Goal: Task Accomplishment & Management: Use online tool/utility

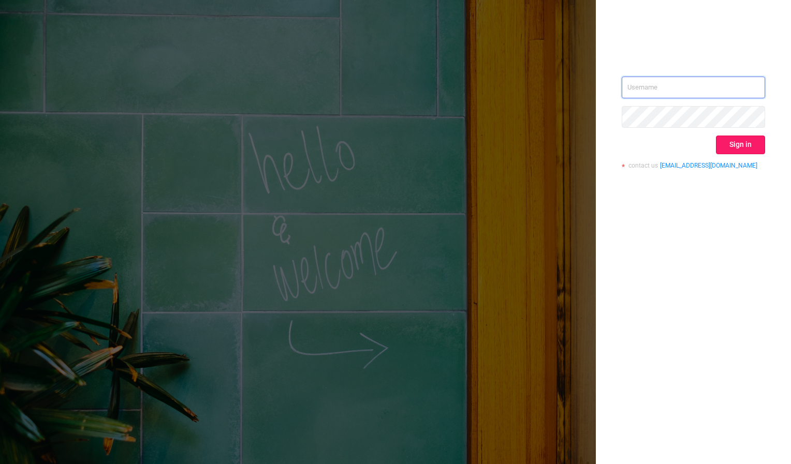
type input "[PERSON_NAME][EMAIL_ADDRESS][DOMAIN_NAME]"
click at [735, 141] on button "Sign in" at bounding box center [740, 145] width 49 height 19
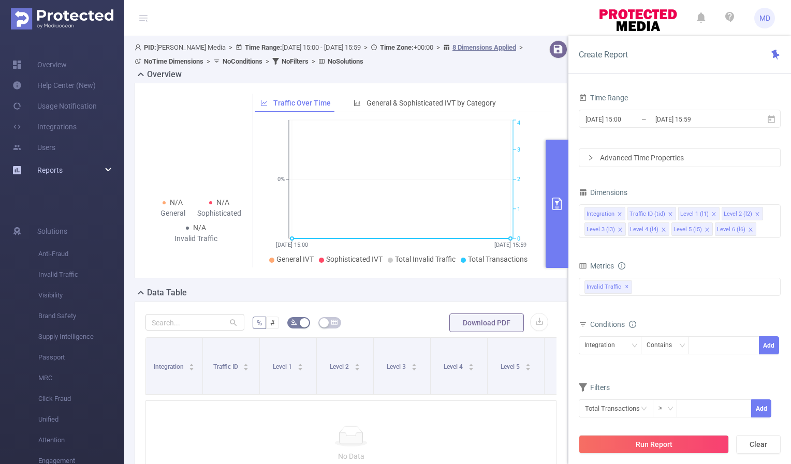
click at [65, 171] on div "Reports" at bounding box center [62, 170] width 124 height 21
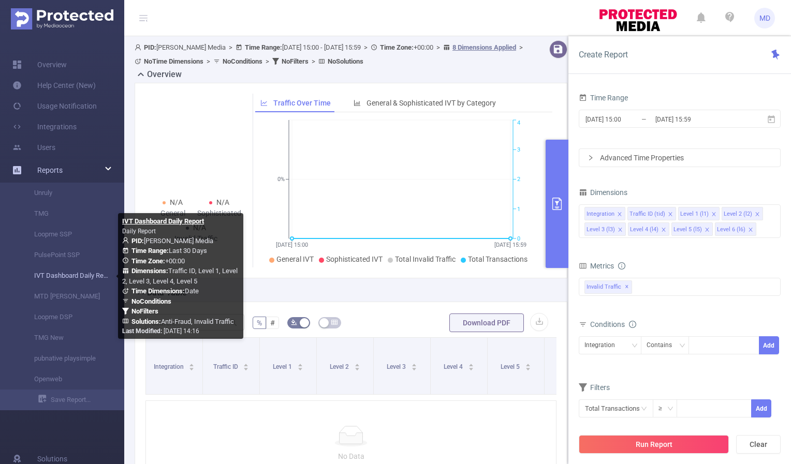
click at [82, 275] on link "IVT Dashboard Daily Report" at bounding box center [66, 275] width 91 height 21
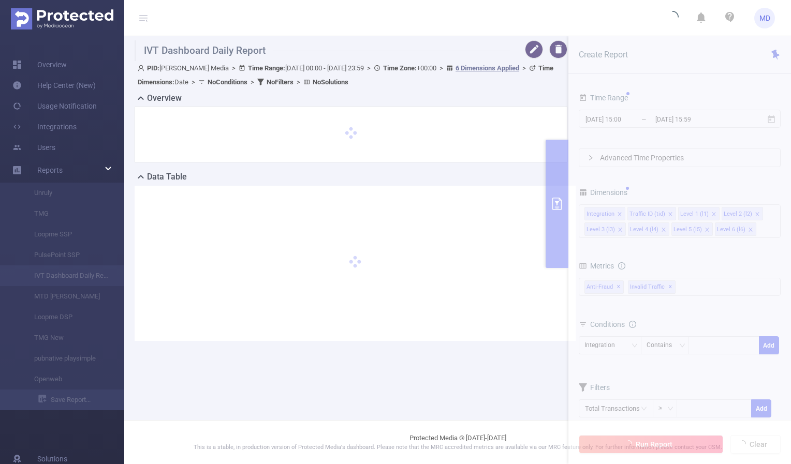
type input "[DATE] 00:00"
type input "[DATE] 23:59"
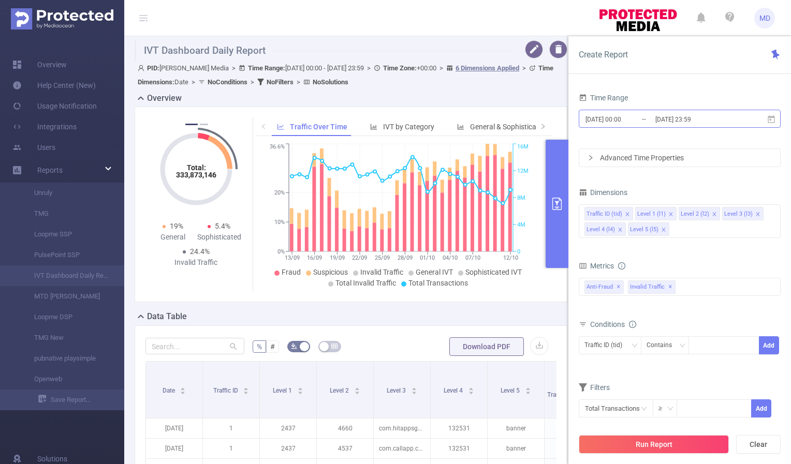
click at [687, 120] on input "[DATE] 23:59" at bounding box center [696, 119] width 84 height 14
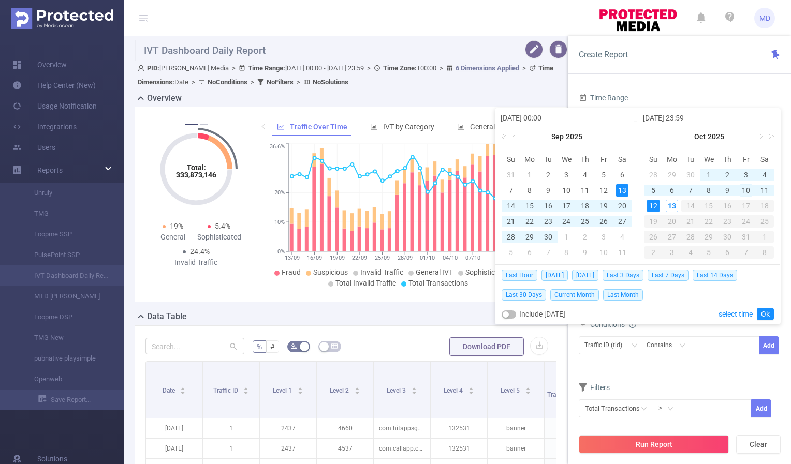
click at [746, 190] on div "10" at bounding box center [745, 190] width 12 height 12
type input "[DATE] 00:00"
type input "[DATE] 23:59"
type input "[DATE] 00:00"
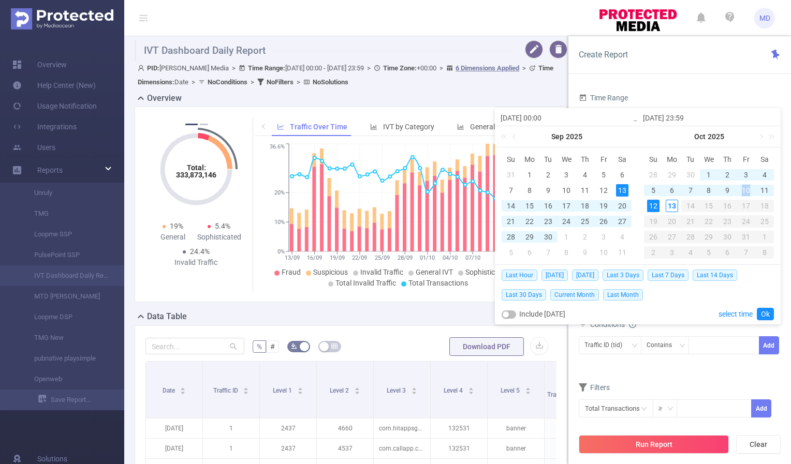
type input "[DATE] 23:59"
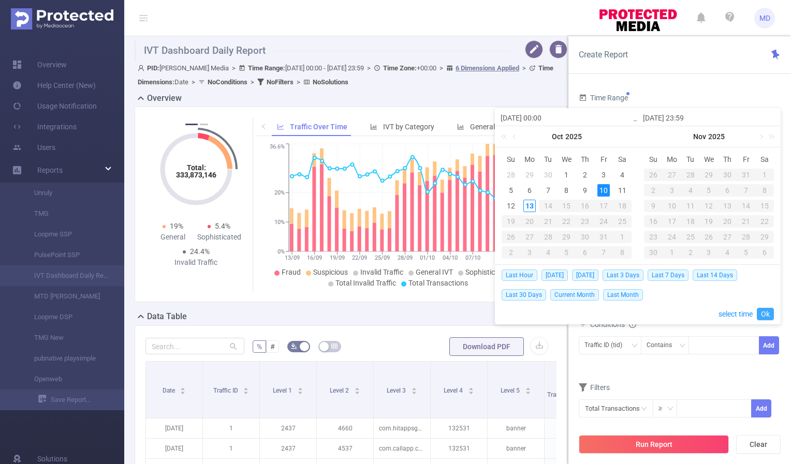
click at [762, 314] on link "Ok" at bounding box center [764, 314] width 17 height 12
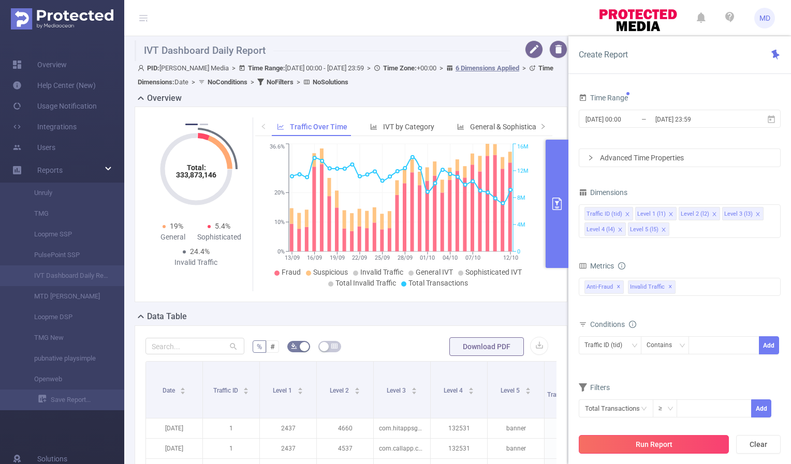
click at [630, 442] on button "Run Report" at bounding box center [653, 444] width 150 height 19
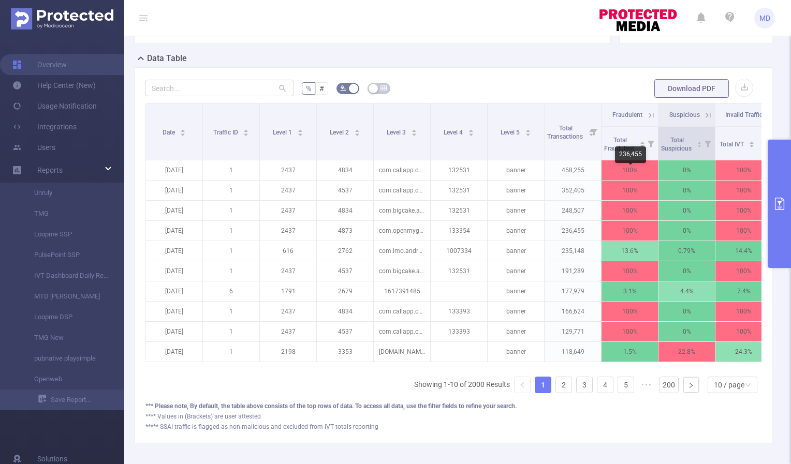
scroll to position [209, 0]
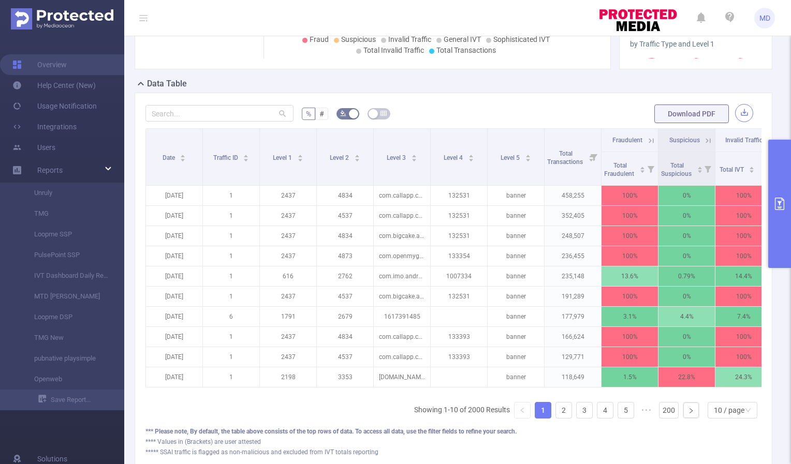
click at [736, 118] on button "button" at bounding box center [744, 113] width 18 height 18
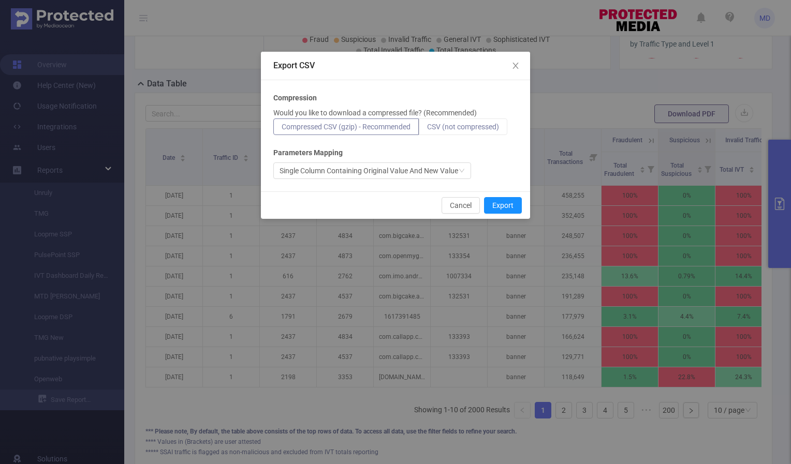
click at [489, 130] on span "CSV (not compressed)" at bounding box center [463, 127] width 72 height 8
click at [427, 129] on input "CSV (not compressed)" at bounding box center [427, 129] width 0 height 0
click at [496, 200] on button "Export" at bounding box center [503, 205] width 38 height 17
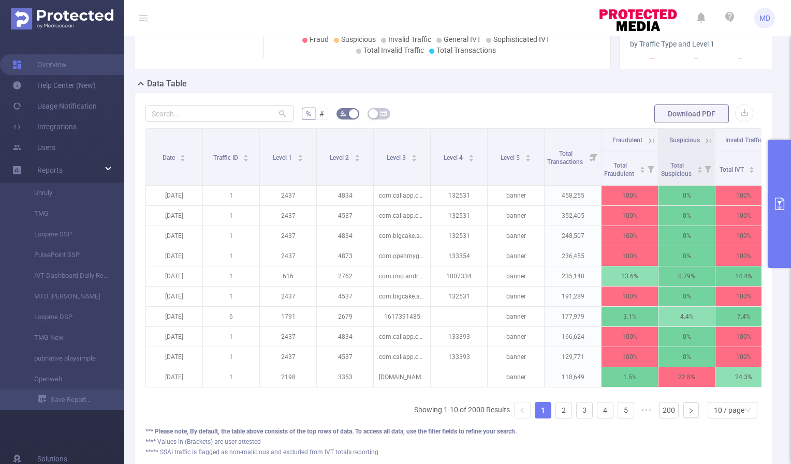
click at [780, 212] on button "primary" at bounding box center [779, 204] width 23 height 128
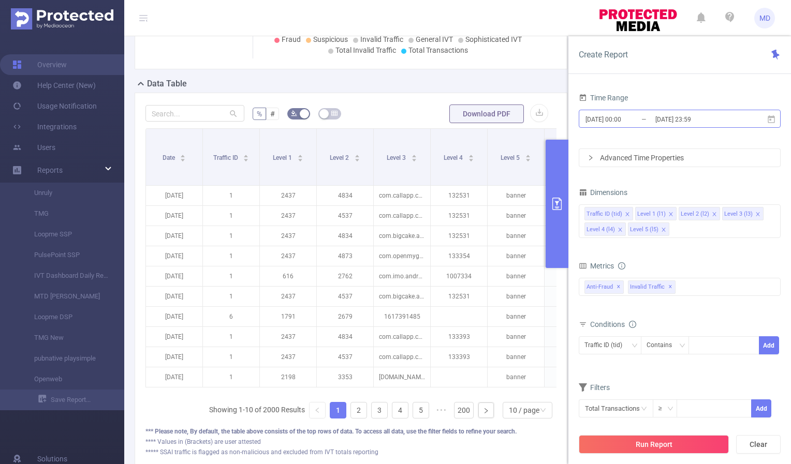
click at [665, 117] on input "[DATE] 23:59" at bounding box center [696, 119] width 84 height 14
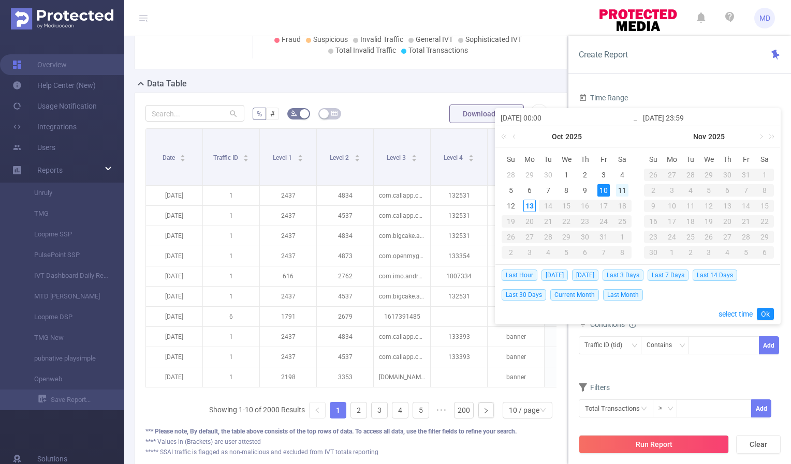
click at [619, 190] on div "11" at bounding box center [622, 190] width 12 height 12
type input "[DATE] 00:00"
type input "[DATE] 23:59"
type input "[DATE] 00:00"
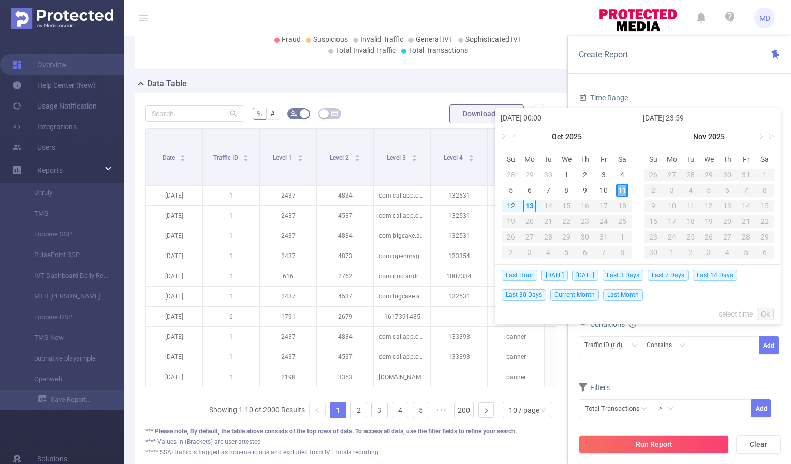
type input "[DATE] 23:59"
click at [767, 311] on link "Ok" at bounding box center [764, 314] width 17 height 12
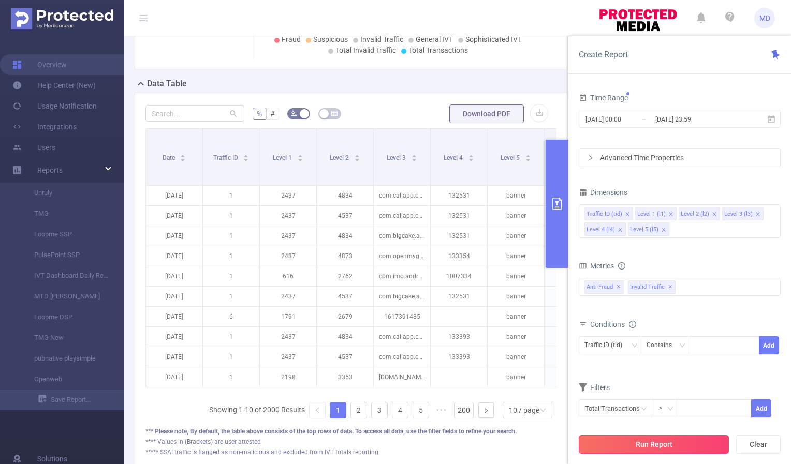
click at [658, 446] on button "Run Report" at bounding box center [653, 444] width 150 height 19
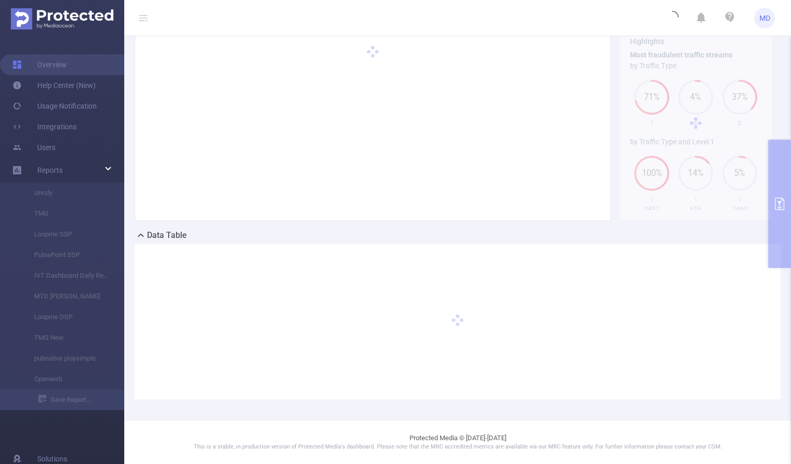
scroll to position [57, 0]
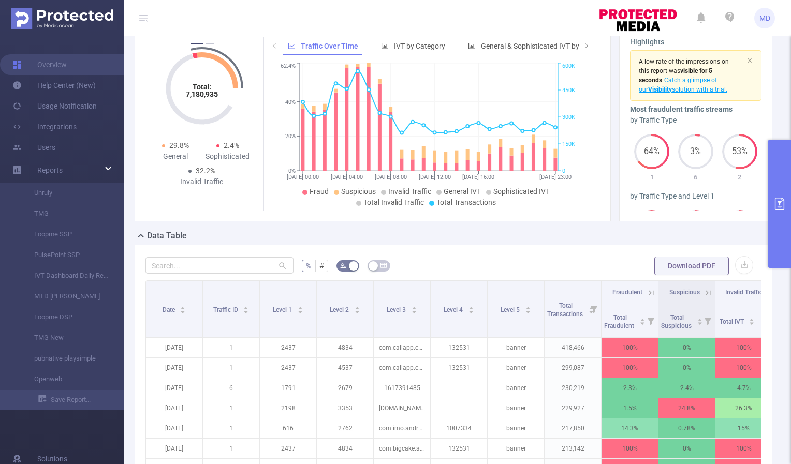
scroll to position [59, 0]
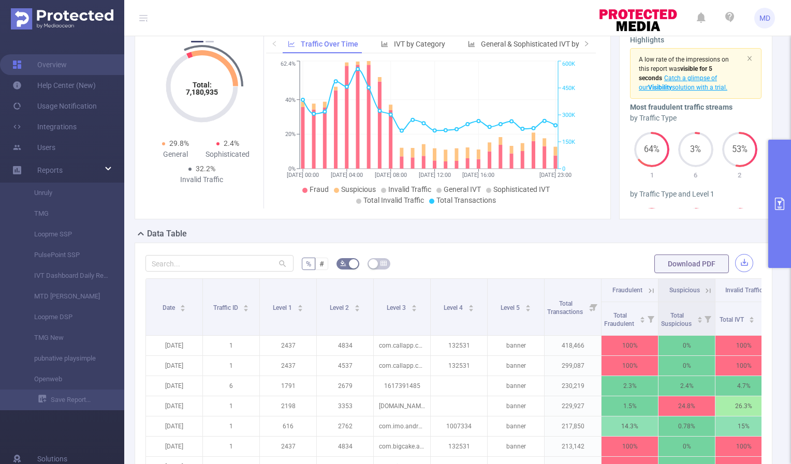
click at [735, 261] on button "button" at bounding box center [744, 263] width 18 height 18
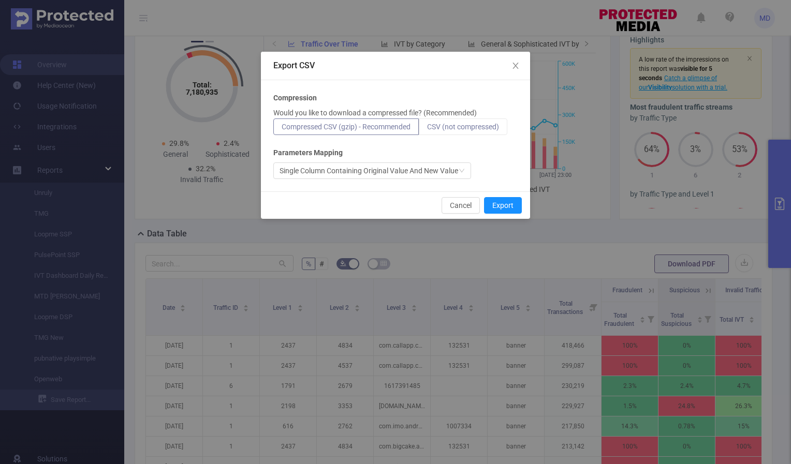
click at [458, 128] on span "CSV (not compressed)" at bounding box center [463, 127] width 72 height 8
click at [427, 129] on input "CSV (not compressed)" at bounding box center [427, 129] width 0 height 0
click at [513, 204] on button "Export" at bounding box center [503, 205] width 38 height 17
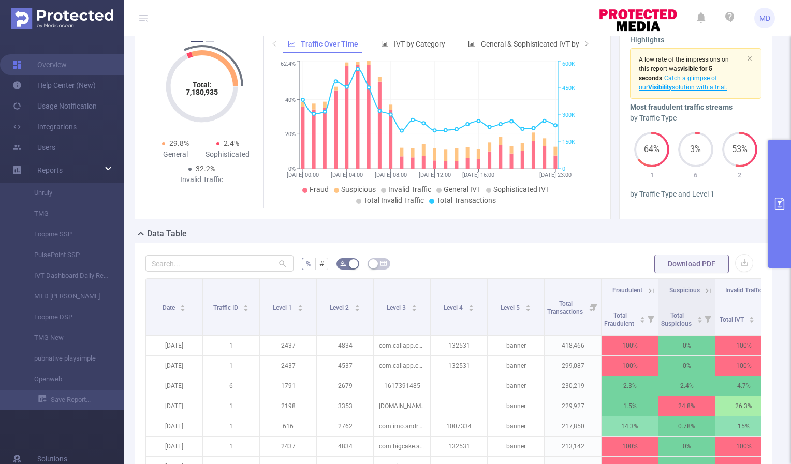
click at [781, 206] on icon "primary" at bounding box center [779, 204] width 12 height 12
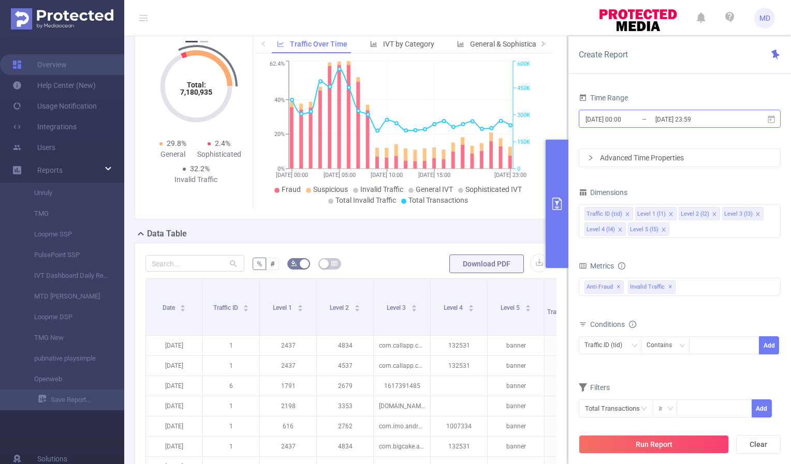
click at [672, 116] on input "[DATE] 23:59" at bounding box center [696, 119] width 84 height 14
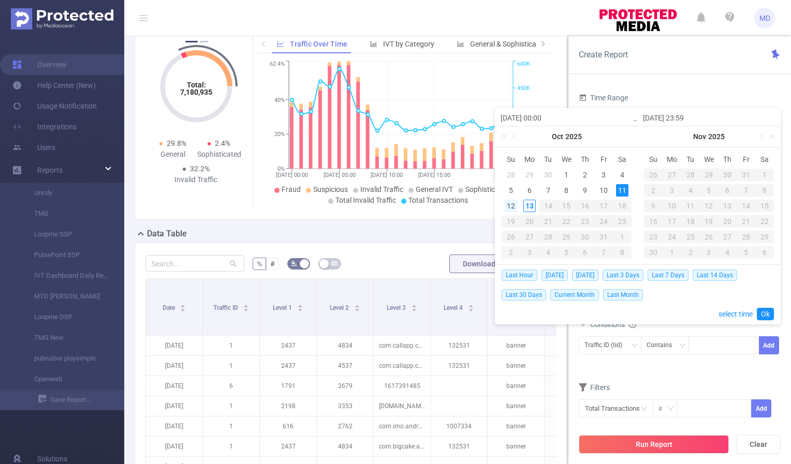
click at [508, 207] on div "12" at bounding box center [510, 206] width 12 height 12
type input "[DATE] 00:00"
type input "[DATE] 23:59"
type input "[DATE] 00:00"
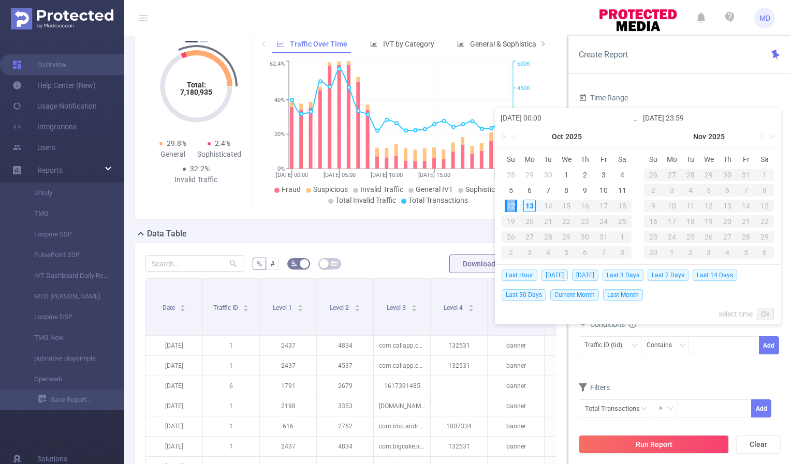
type input "[DATE] 23:59"
click at [766, 314] on link "Ok" at bounding box center [764, 314] width 17 height 12
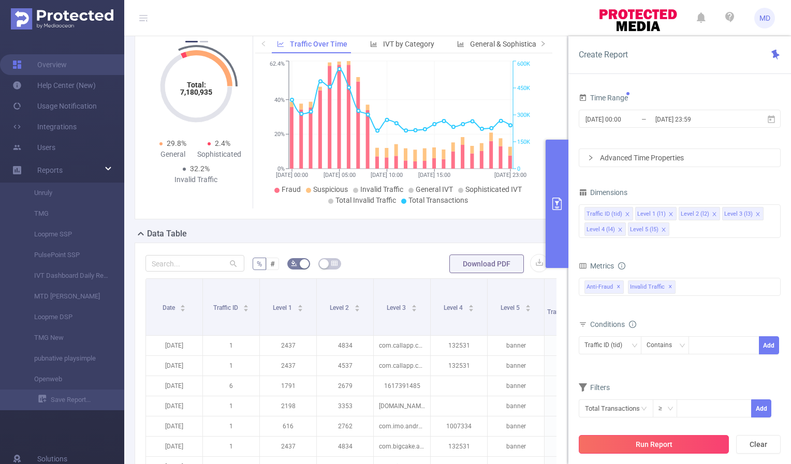
click at [657, 441] on button "Run Report" at bounding box center [653, 444] width 150 height 19
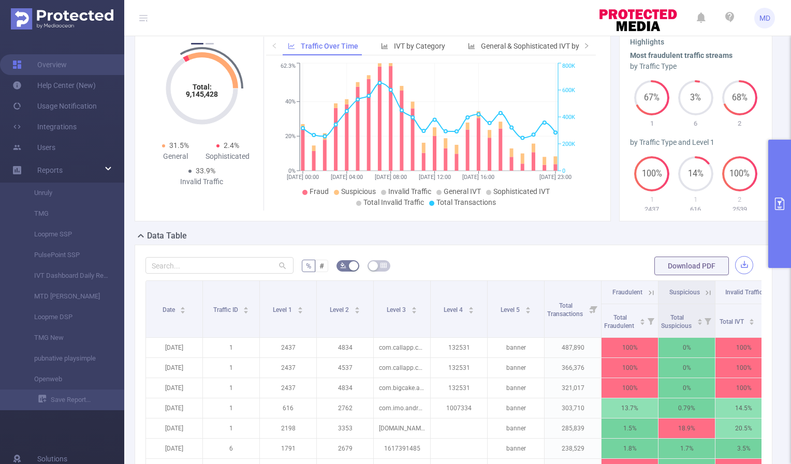
click at [739, 260] on button "button" at bounding box center [744, 265] width 18 height 18
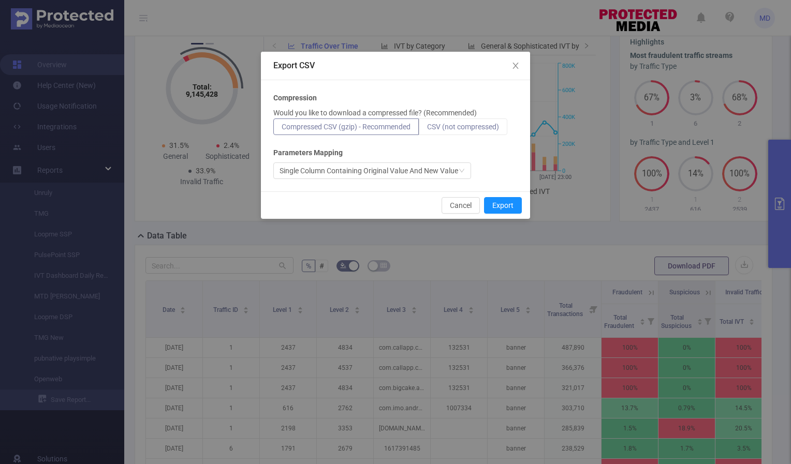
click at [489, 124] on span "CSV (not compressed)" at bounding box center [463, 127] width 72 height 8
click at [427, 129] on input "CSV (not compressed)" at bounding box center [427, 129] width 0 height 0
click at [510, 204] on button "Export" at bounding box center [503, 205] width 38 height 17
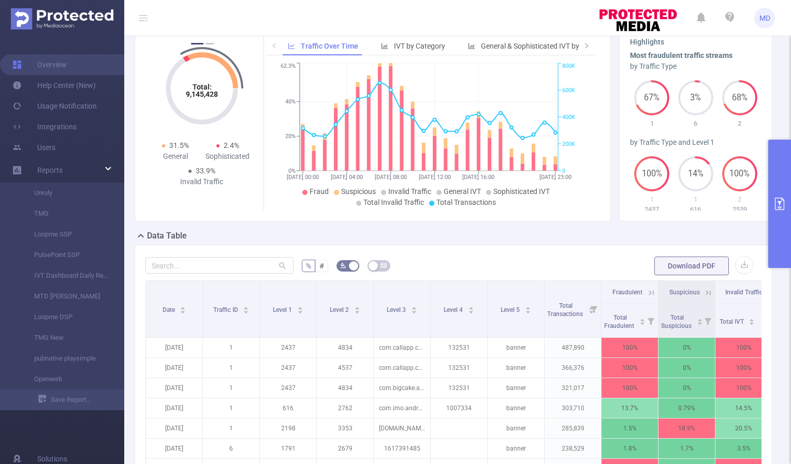
click at [777, 210] on icon "primary" at bounding box center [779, 204] width 9 height 12
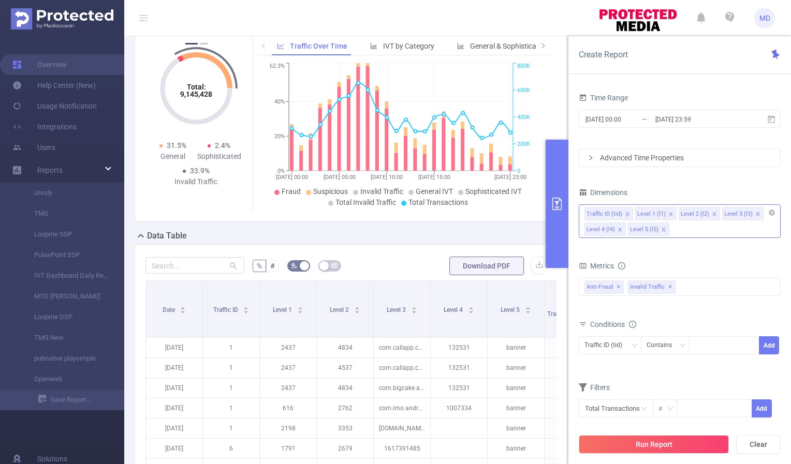
click at [662, 228] on icon "icon: close" at bounding box center [663, 229] width 5 height 5
click at [711, 212] on icon "icon: close" at bounding box center [713, 214] width 5 height 5
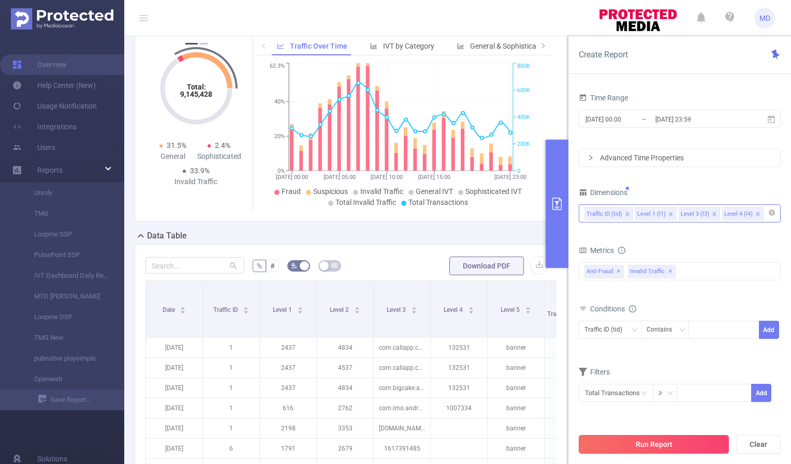
click at [640, 449] on button "Run Report" at bounding box center [653, 444] width 150 height 19
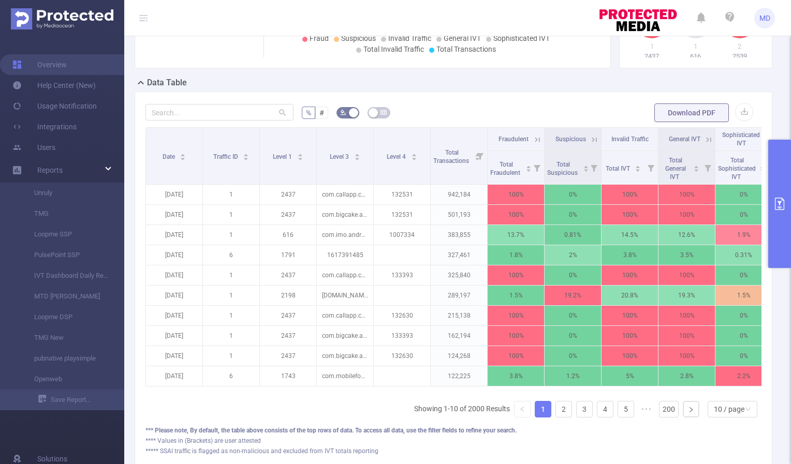
scroll to position [211, 0]
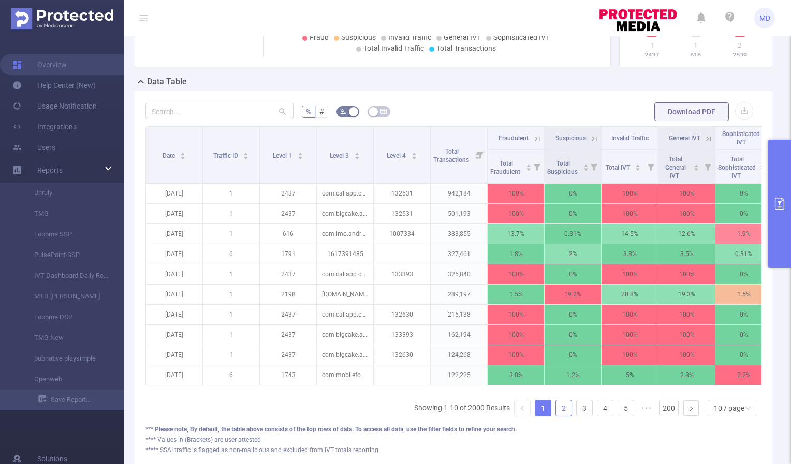
click at [556, 416] on link "2" at bounding box center [564, 408] width 16 height 16
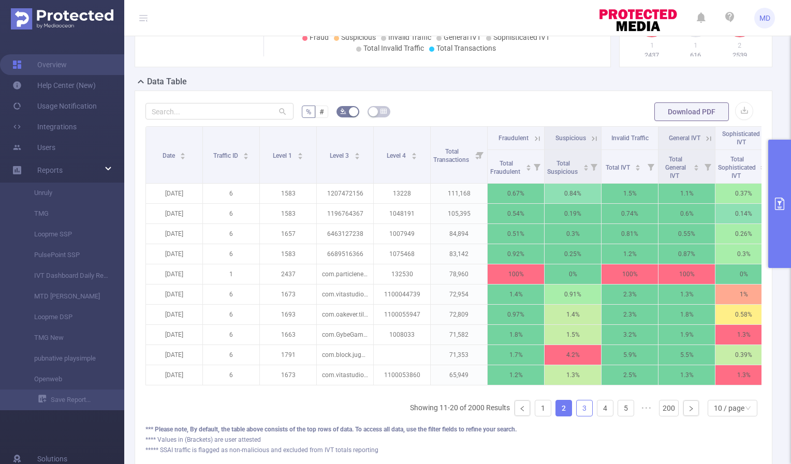
click at [577, 416] on link "3" at bounding box center [584, 408] width 16 height 16
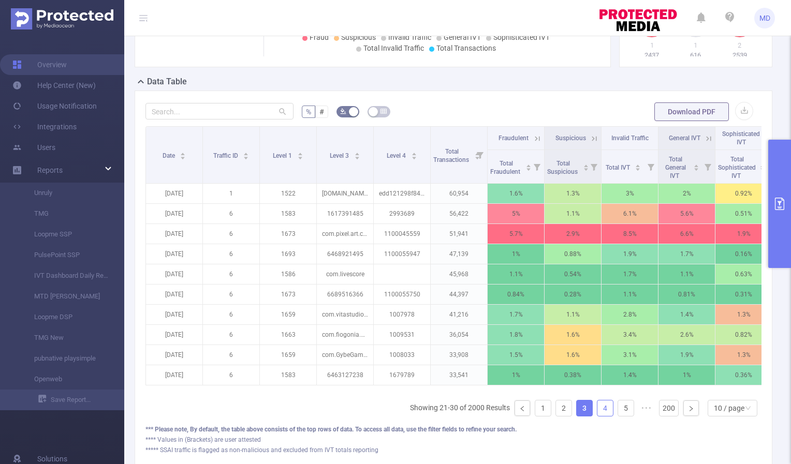
click at [597, 416] on link "4" at bounding box center [605, 408] width 16 height 16
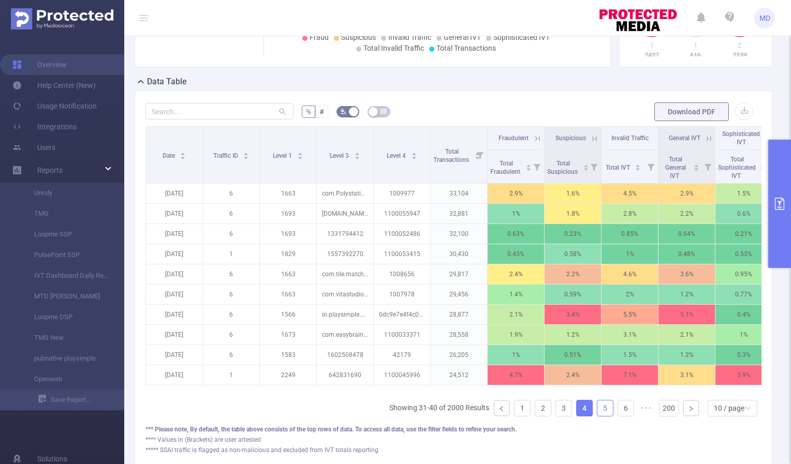
click at [599, 416] on link "5" at bounding box center [605, 408] width 16 height 16
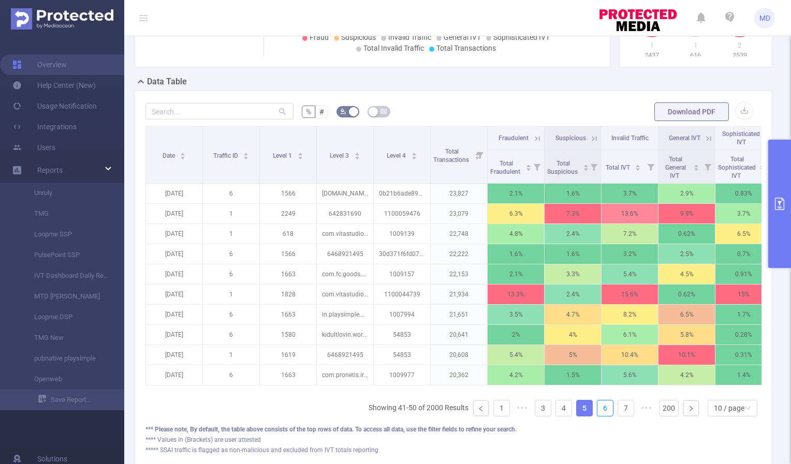
click at [599, 416] on link "6" at bounding box center [605, 408] width 16 height 16
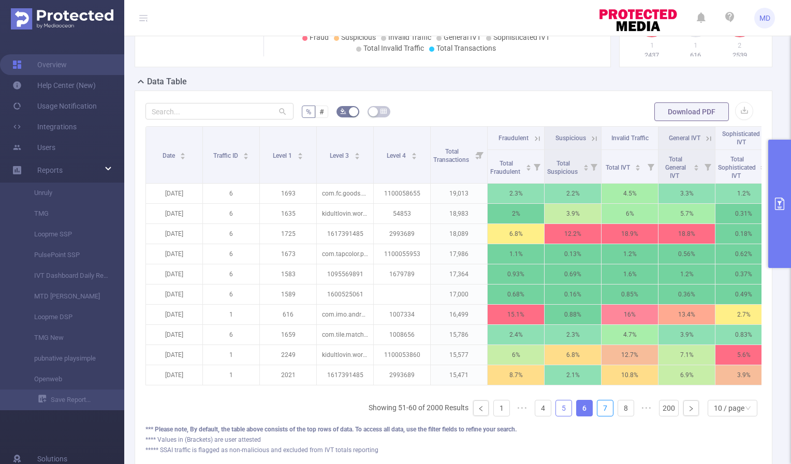
click at [599, 416] on link "7" at bounding box center [605, 408] width 16 height 16
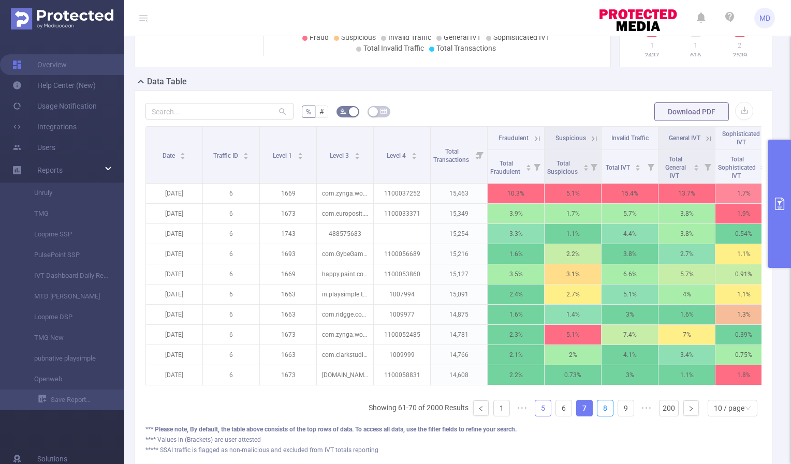
click at [599, 416] on link "8" at bounding box center [605, 408] width 16 height 16
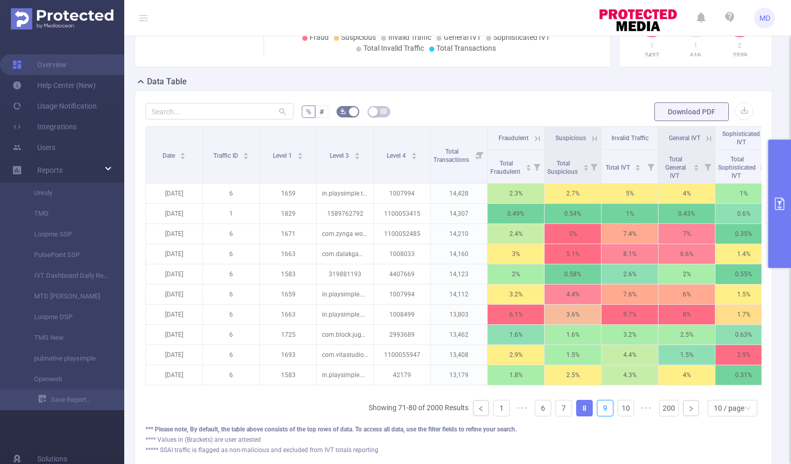
click at [599, 416] on link "9" at bounding box center [605, 408] width 16 height 16
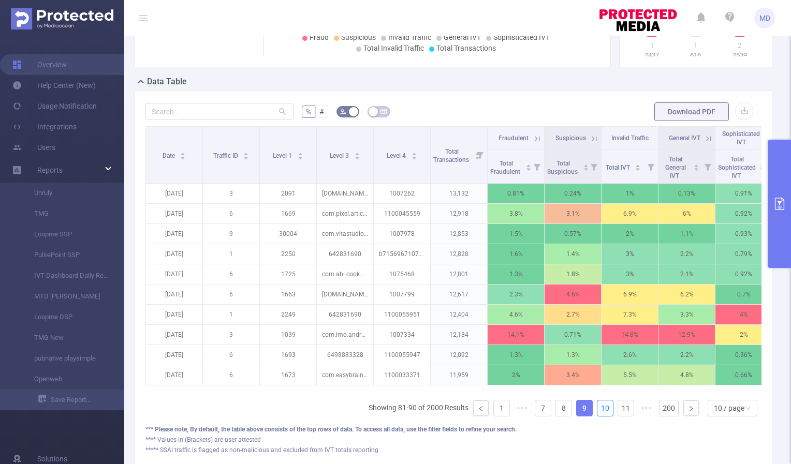
click at [599, 416] on link "10" at bounding box center [605, 408] width 16 height 16
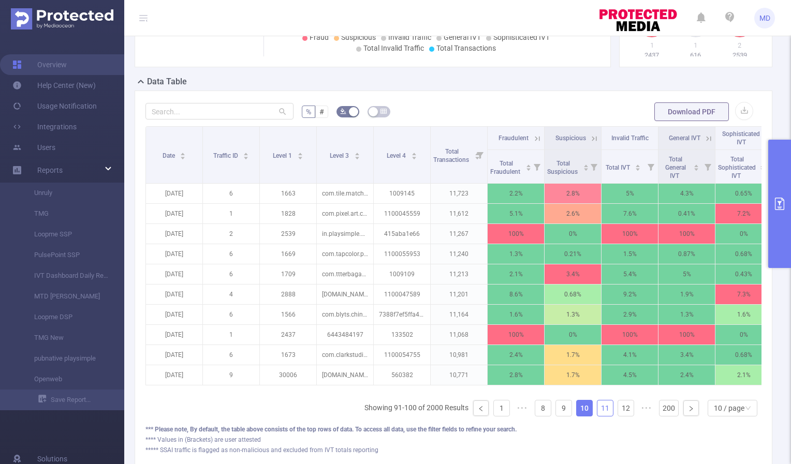
click at [600, 413] on link "11" at bounding box center [605, 408] width 16 height 16
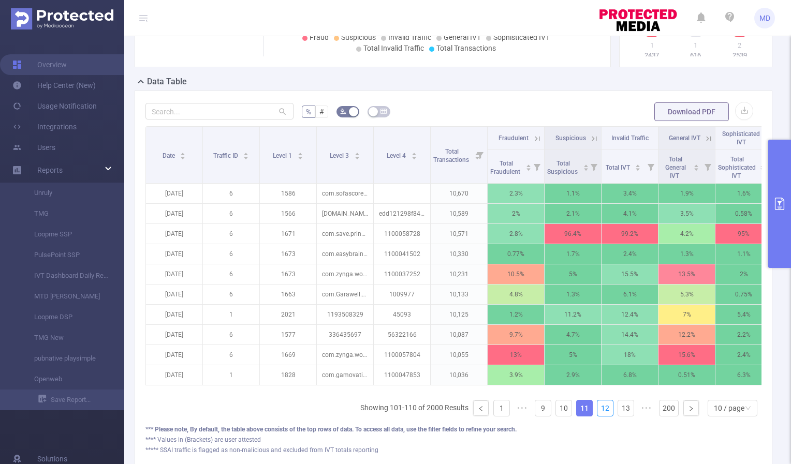
click at [600, 413] on link "12" at bounding box center [605, 408] width 16 height 16
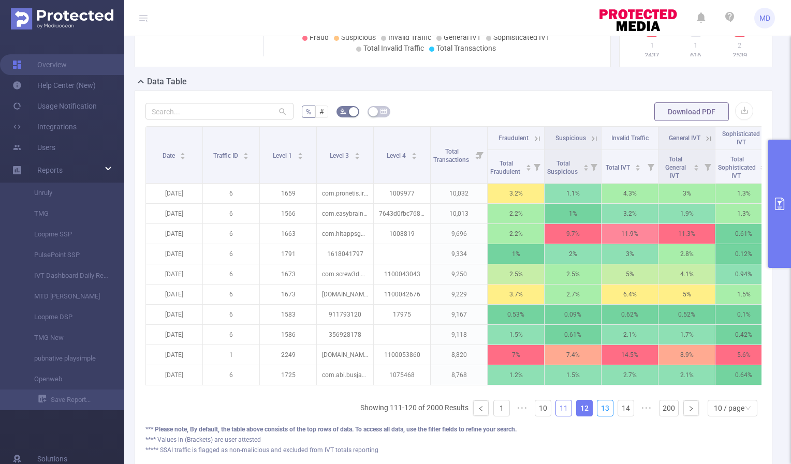
click at [600, 413] on link "13" at bounding box center [605, 408] width 16 height 16
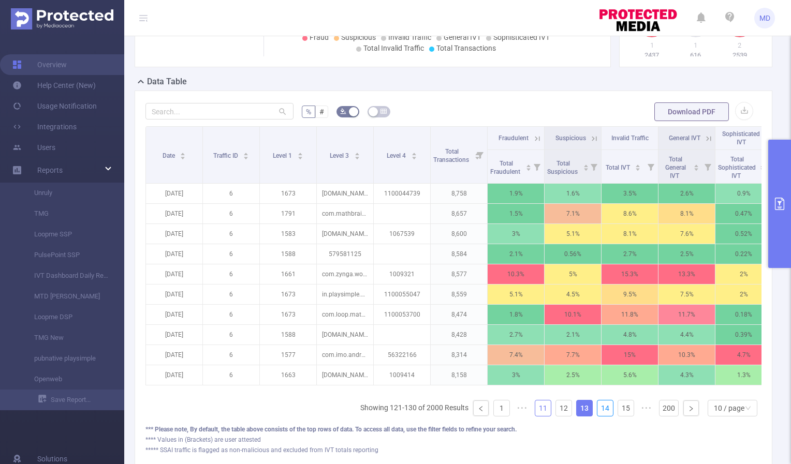
click at [600, 413] on link "14" at bounding box center [605, 408] width 16 height 16
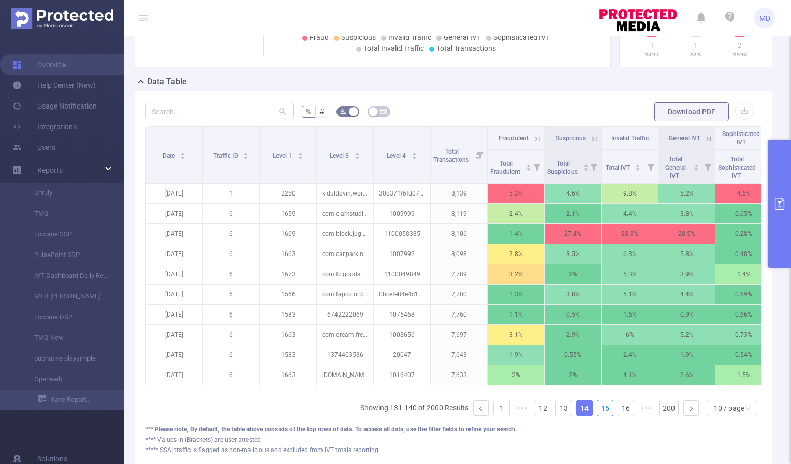
click at [600, 413] on link "15" at bounding box center [605, 408] width 16 height 16
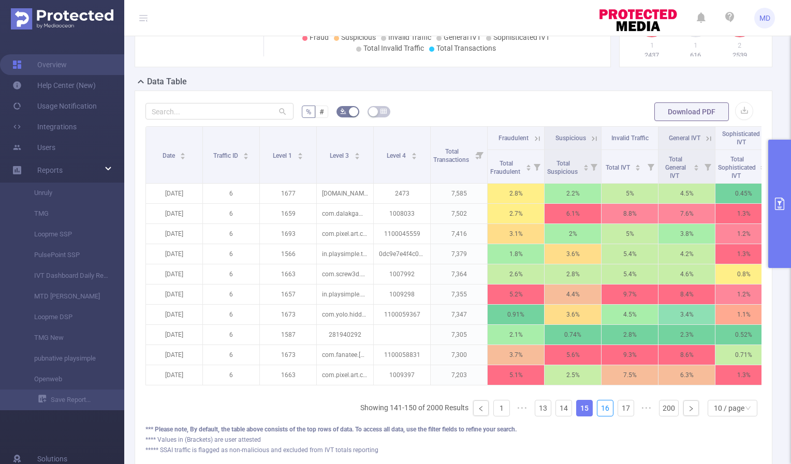
click at [600, 413] on link "16" at bounding box center [605, 408] width 16 height 16
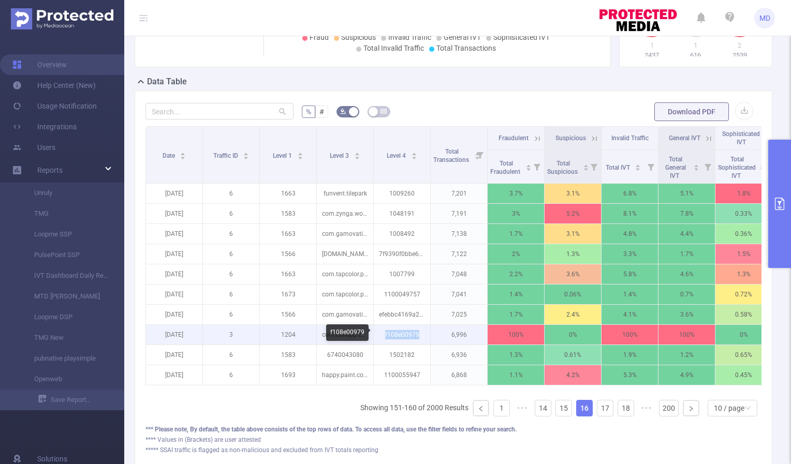
drag, startPoint x: 384, startPoint y: 333, endPoint x: 422, endPoint y: 333, distance: 37.3
click at [422, 333] on p "f108e00979" at bounding box center [402, 335] width 56 height 20
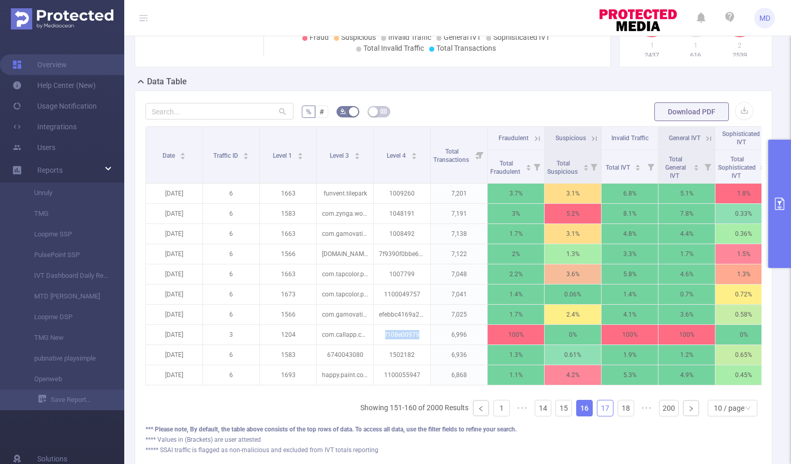
click at [601, 416] on link "17" at bounding box center [605, 408] width 16 height 16
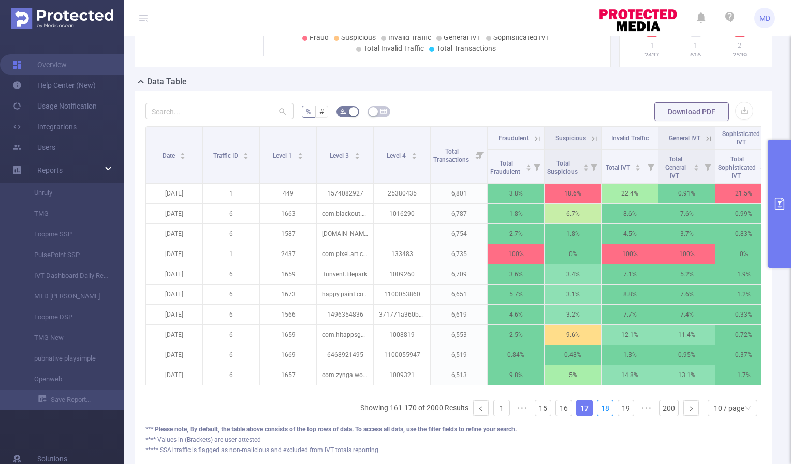
click at [601, 416] on link "18" at bounding box center [605, 408] width 16 height 16
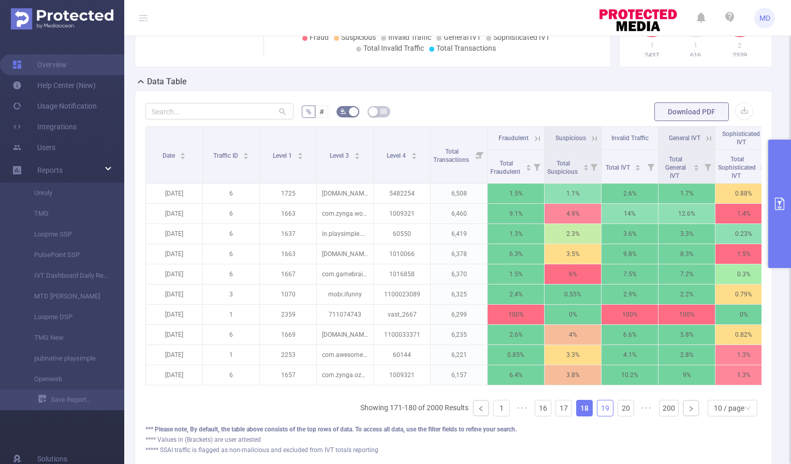
click at [599, 416] on link "19" at bounding box center [605, 408] width 16 height 16
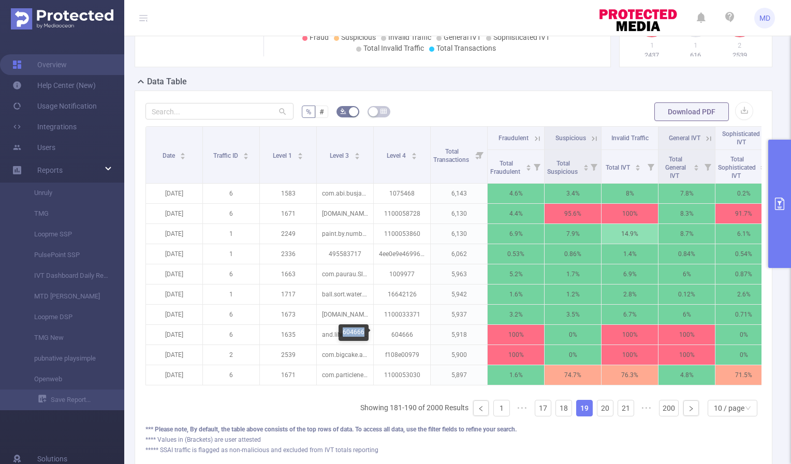
drag, startPoint x: 343, startPoint y: 333, endPoint x: 363, endPoint y: 333, distance: 20.2
click at [363, 333] on div "604666" at bounding box center [353, 332] width 30 height 17
copy div "604666"
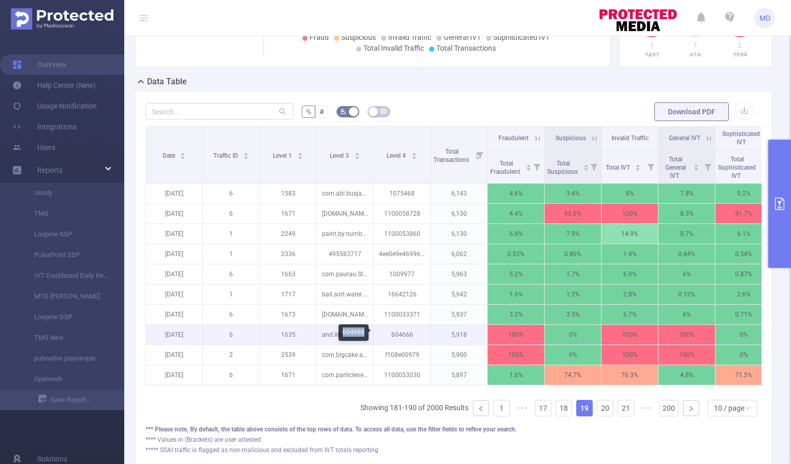
copy div "604666"
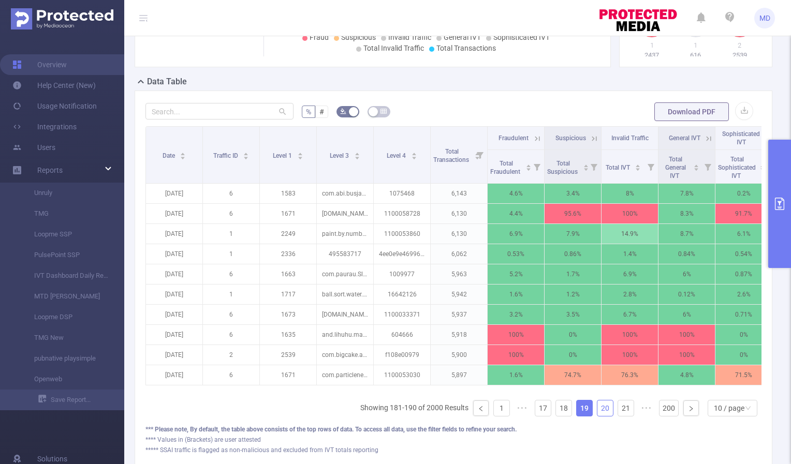
click at [597, 413] on link "20" at bounding box center [605, 408] width 16 height 16
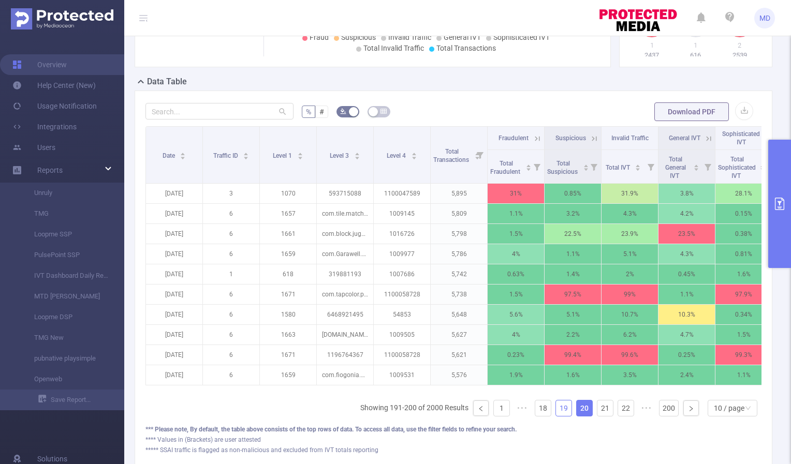
click at [560, 416] on link "19" at bounding box center [564, 408] width 16 height 16
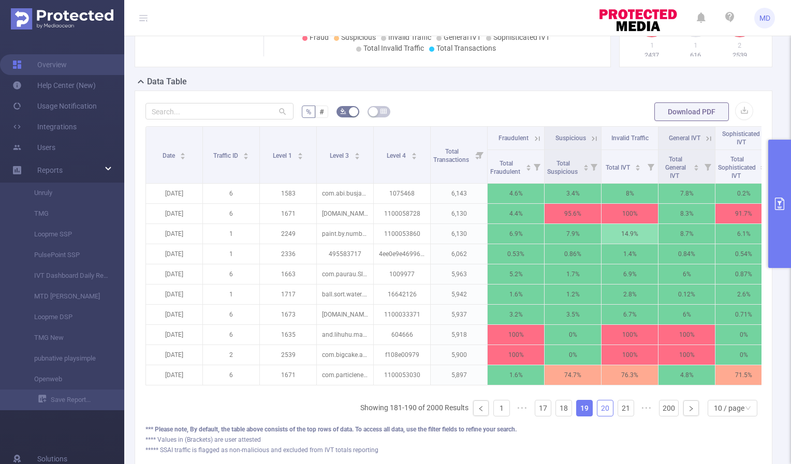
click at [599, 416] on link "20" at bounding box center [605, 408] width 16 height 16
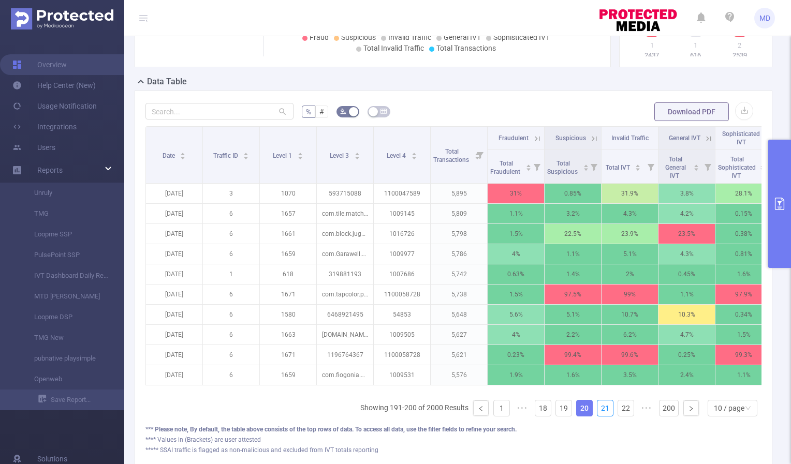
click at [599, 416] on link "21" at bounding box center [605, 408] width 16 height 16
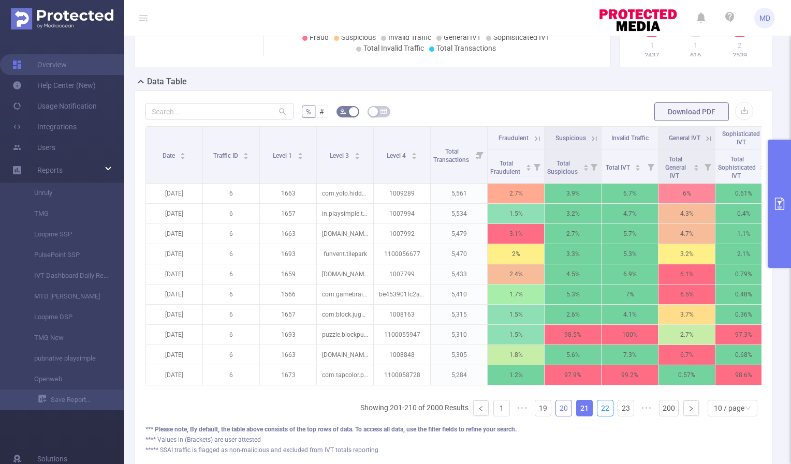
click at [599, 416] on link "22" at bounding box center [605, 408] width 16 height 16
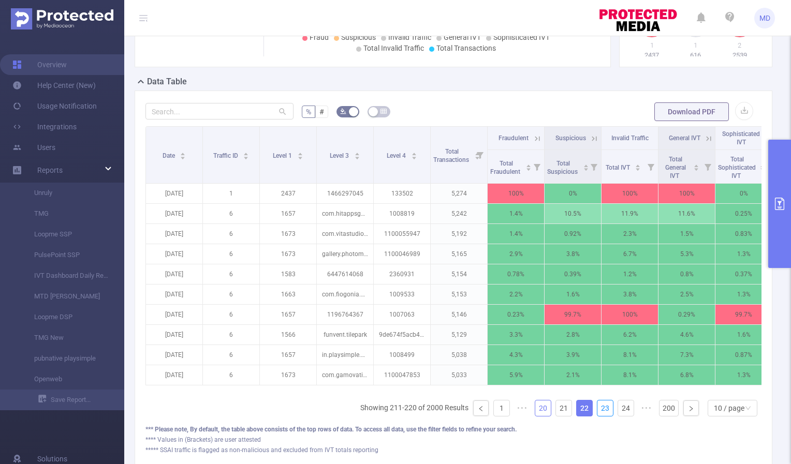
click at [599, 416] on link "23" at bounding box center [605, 408] width 16 height 16
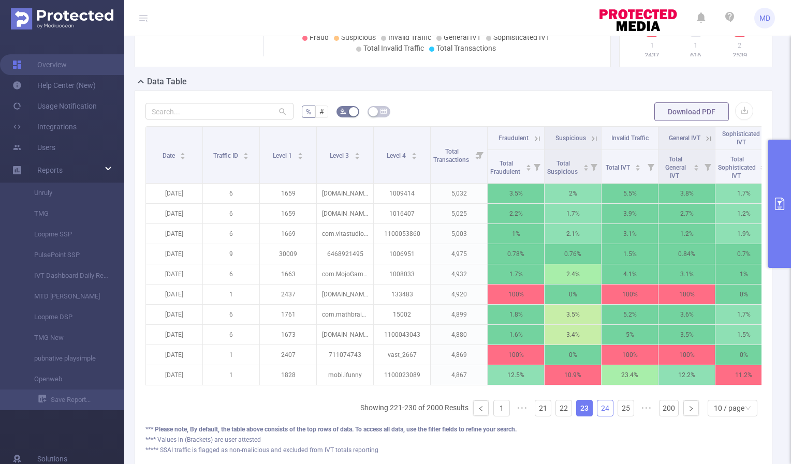
click at [597, 414] on link "24" at bounding box center [605, 408] width 16 height 16
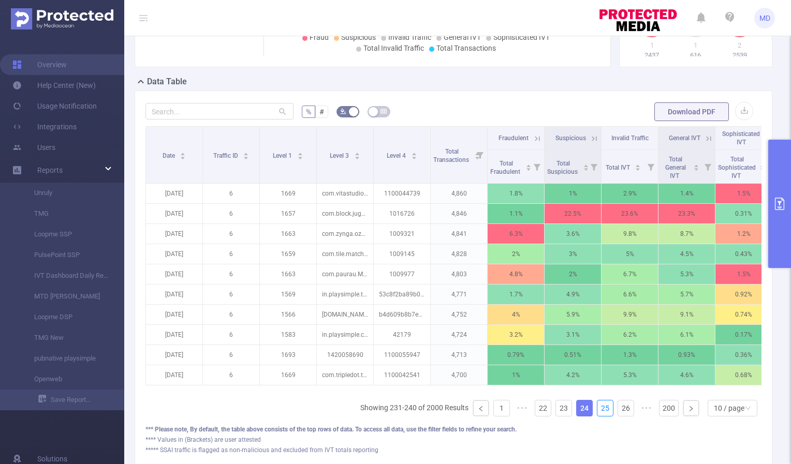
click at [597, 414] on link "25" at bounding box center [605, 408] width 16 height 16
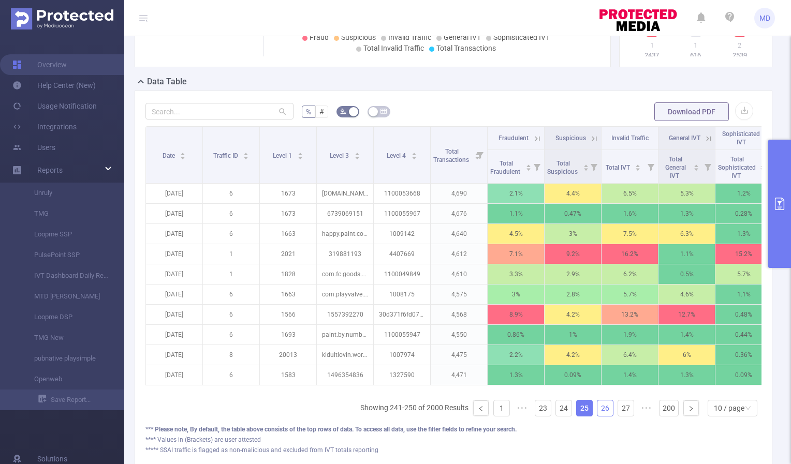
click at [597, 414] on link "26" at bounding box center [605, 408] width 16 height 16
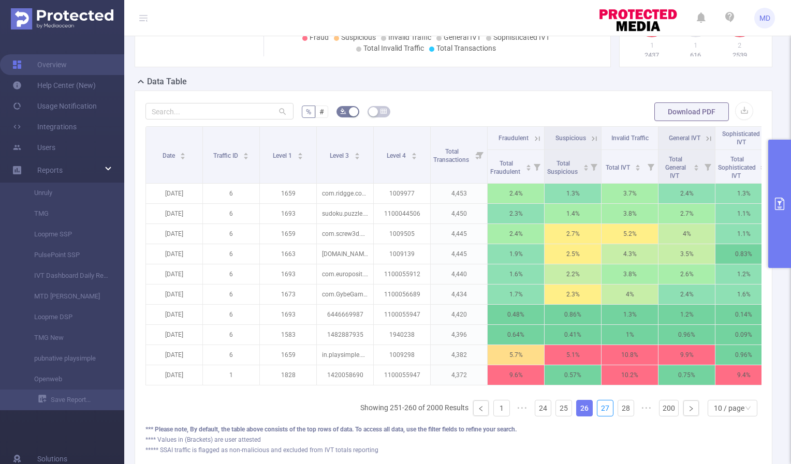
click at [597, 414] on link "27" at bounding box center [605, 408] width 16 height 16
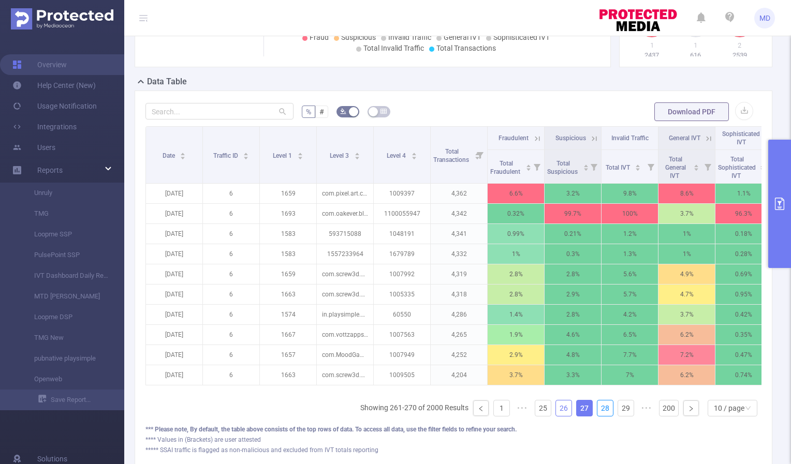
click at [597, 414] on link "28" at bounding box center [605, 408] width 16 height 16
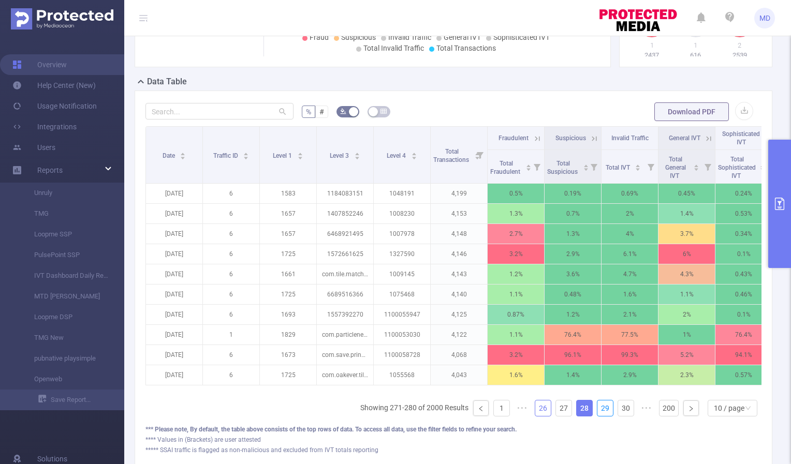
click at [597, 414] on link "29" at bounding box center [605, 408] width 16 height 16
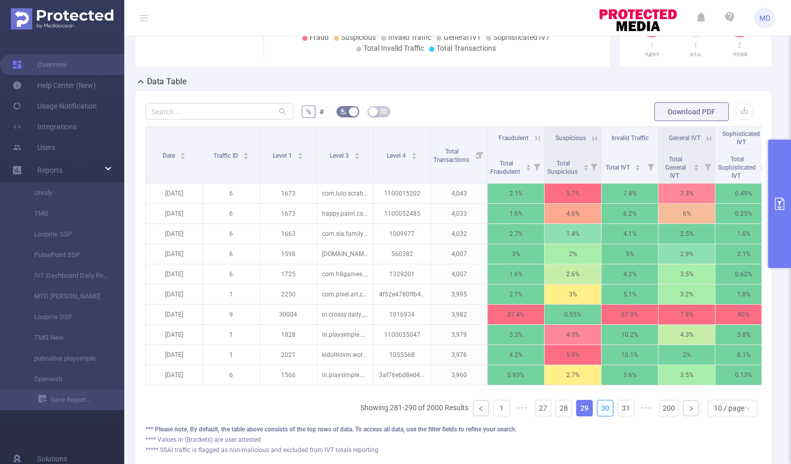
click at [597, 414] on link "30" at bounding box center [605, 408] width 16 height 16
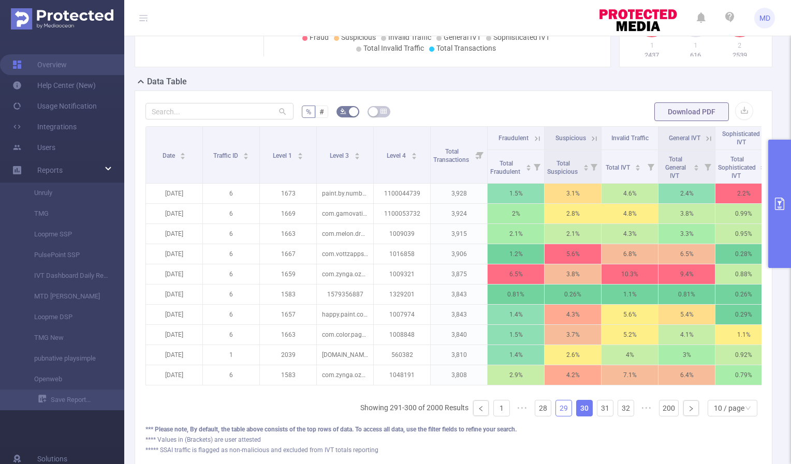
click at [556, 415] on link "29" at bounding box center [564, 408] width 16 height 16
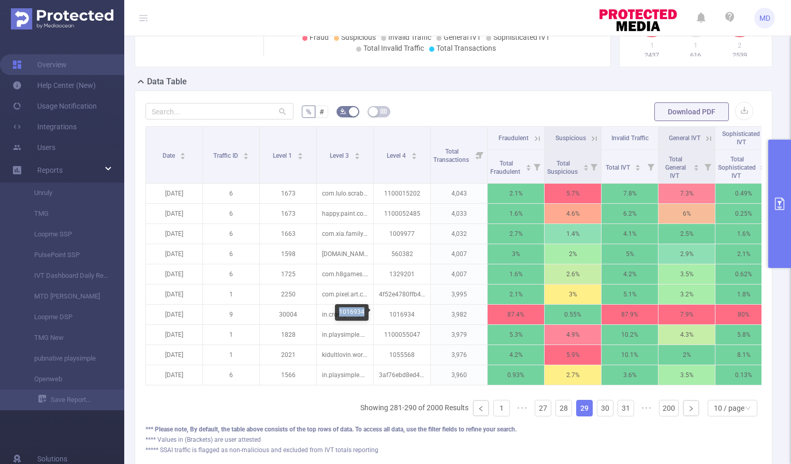
drag, startPoint x: 339, startPoint y: 313, endPoint x: 367, endPoint y: 313, distance: 28.5
click at [367, 313] on div "1016934" at bounding box center [354, 312] width 38 height 17
copy div "1016934"
click at [597, 414] on link "30" at bounding box center [605, 408] width 16 height 16
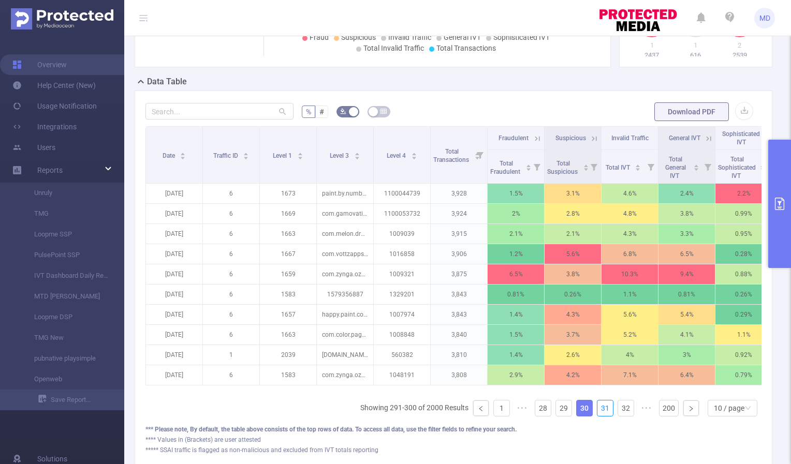
click at [597, 414] on link "31" at bounding box center [605, 408] width 16 height 16
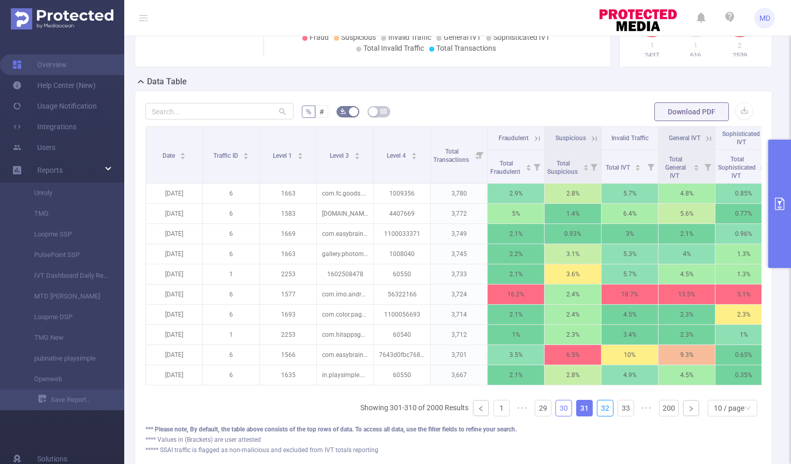
click at [597, 414] on link "32" at bounding box center [605, 408] width 16 height 16
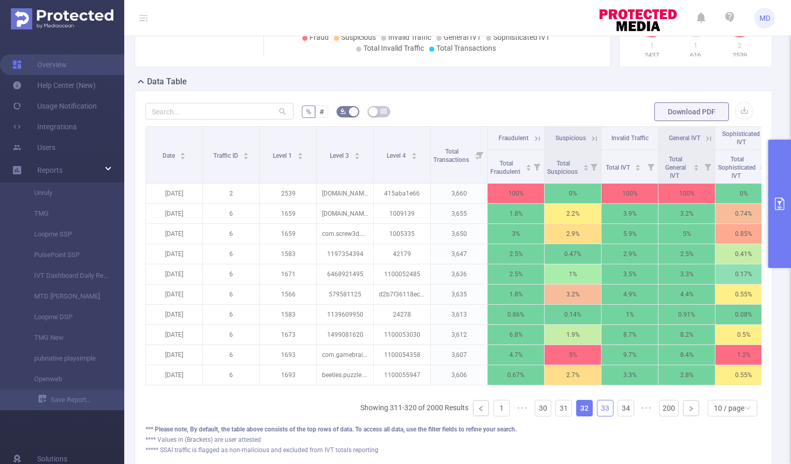
click at [600, 416] on link "33" at bounding box center [605, 408] width 16 height 16
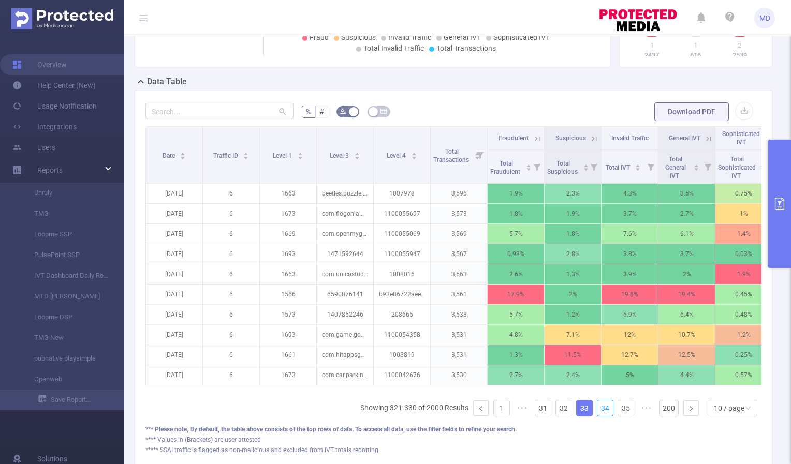
click at [600, 416] on link "34" at bounding box center [605, 408] width 16 height 16
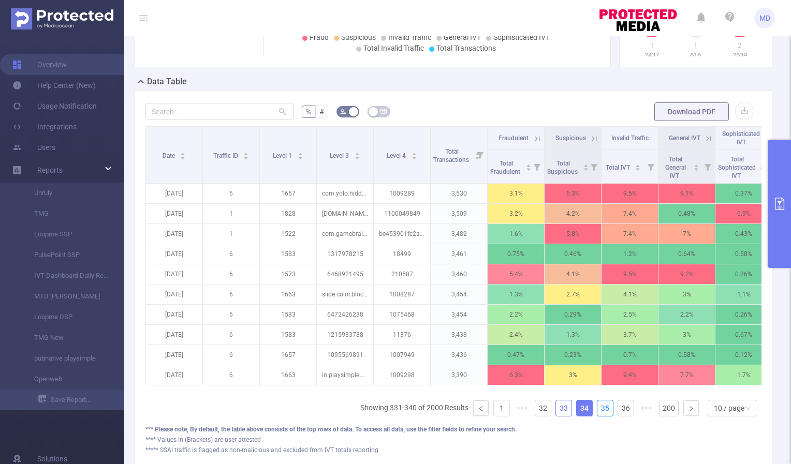
click at [600, 416] on link "35" at bounding box center [605, 408] width 16 height 16
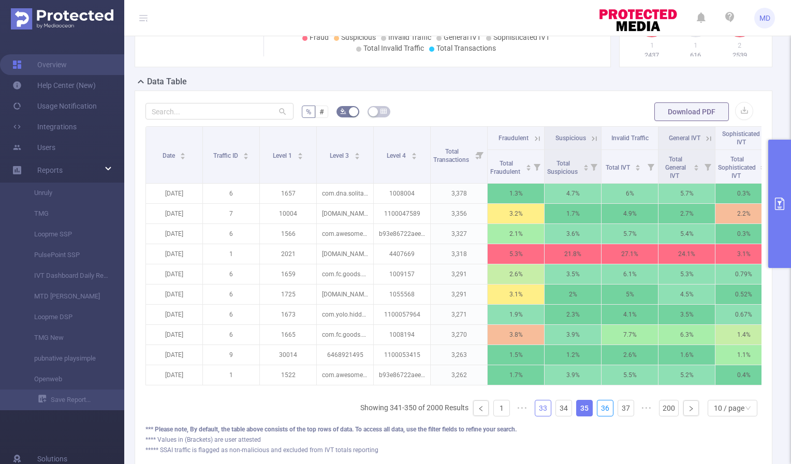
click at [600, 416] on link "36" at bounding box center [605, 408] width 16 height 16
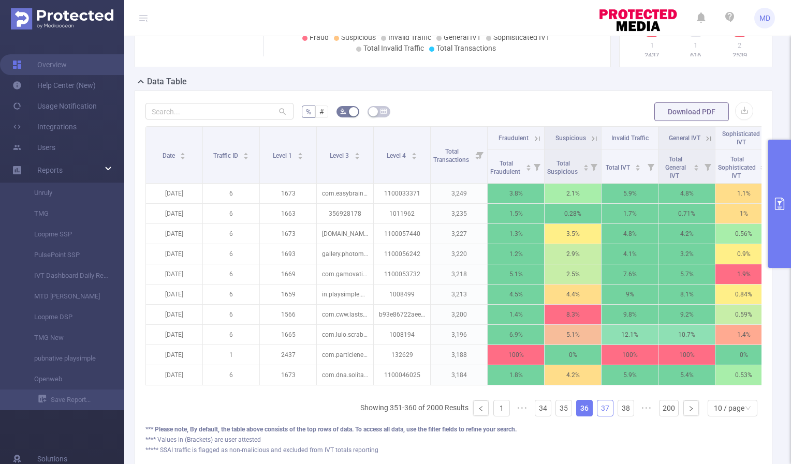
click at [597, 414] on link "37" at bounding box center [605, 408] width 16 height 16
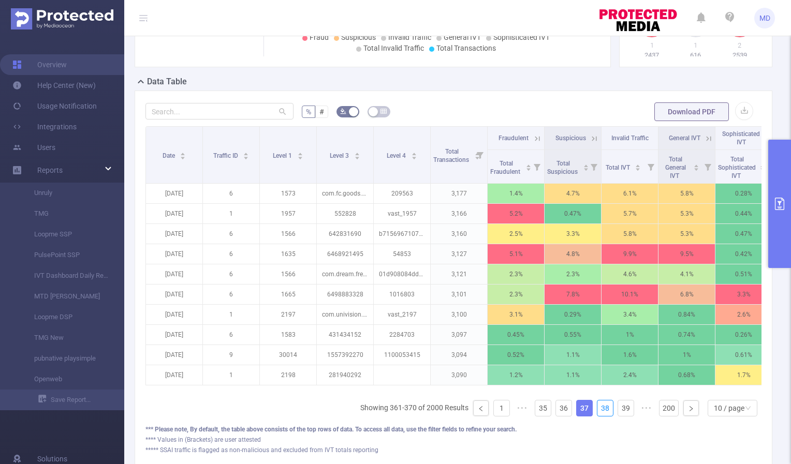
click at [597, 414] on link "38" at bounding box center [605, 408] width 16 height 16
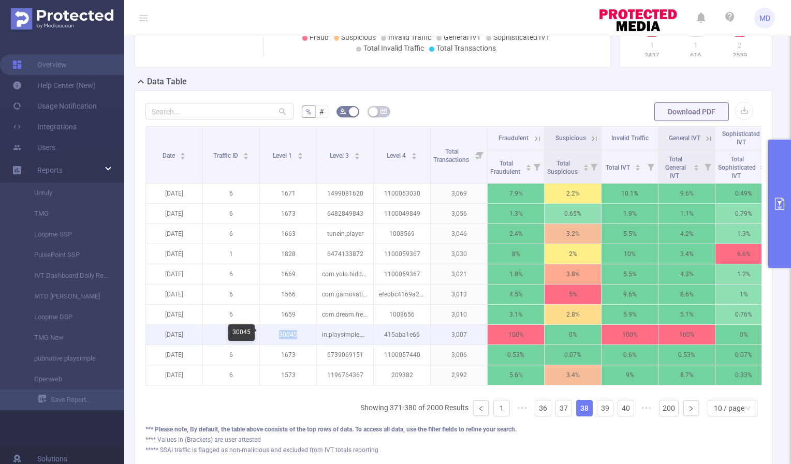
drag, startPoint x: 279, startPoint y: 336, endPoint x: 298, endPoint y: 335, distance: 18.7
click at [298, 335] on p "30045" at bounding box center [288, 335] width 56 height 20
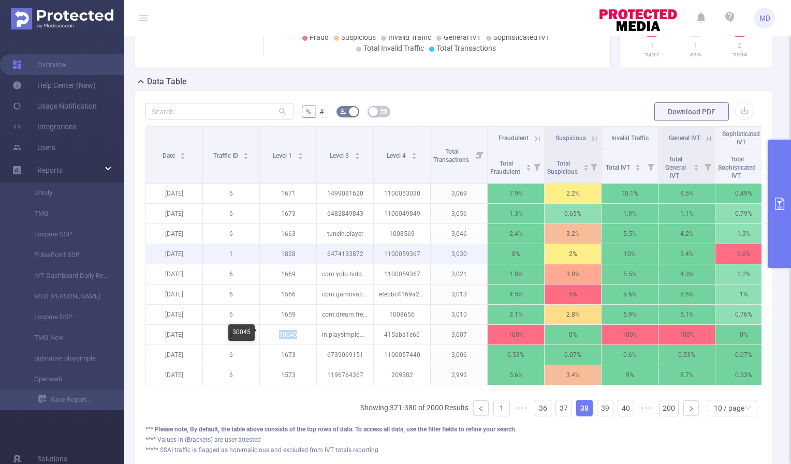
copy p "30045"
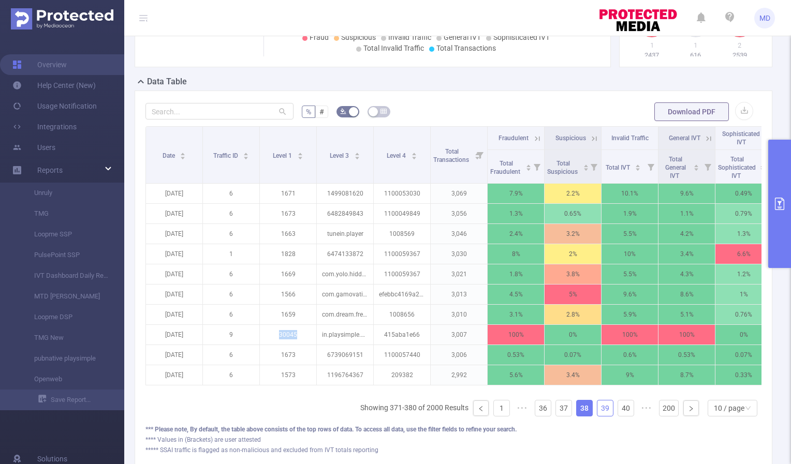
click at [601, 415] on link "39" at bounding box center [605, 408] width 16 height 16
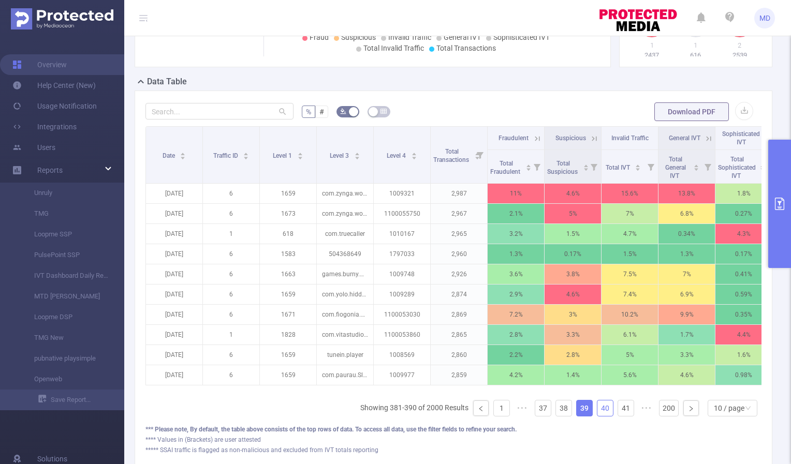
click at [600, 415] on link "40" at bounding box center [605, 408] width 16 height 16
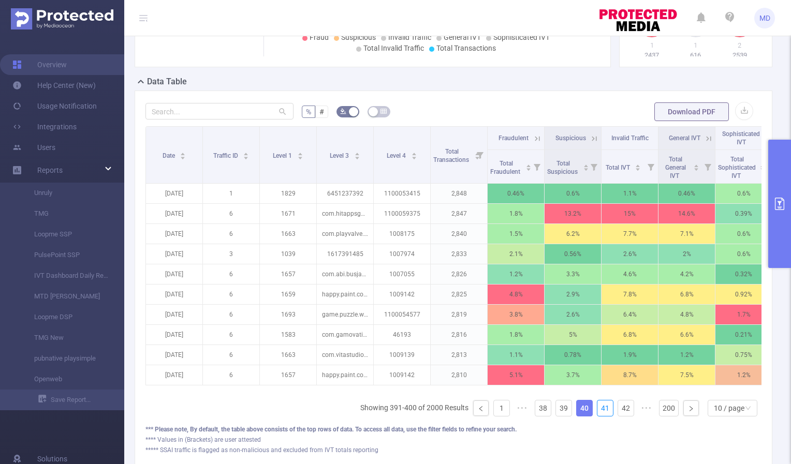
click at [600, 415] on link "41" at bounding box center [605, 408] width 16 height 16
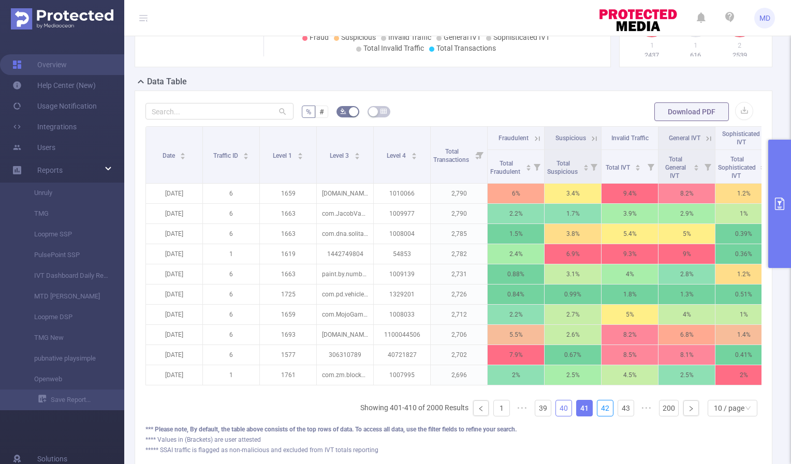
click at [600, 415] on link "42" at bounding box center [605, 408] width 16 height 16
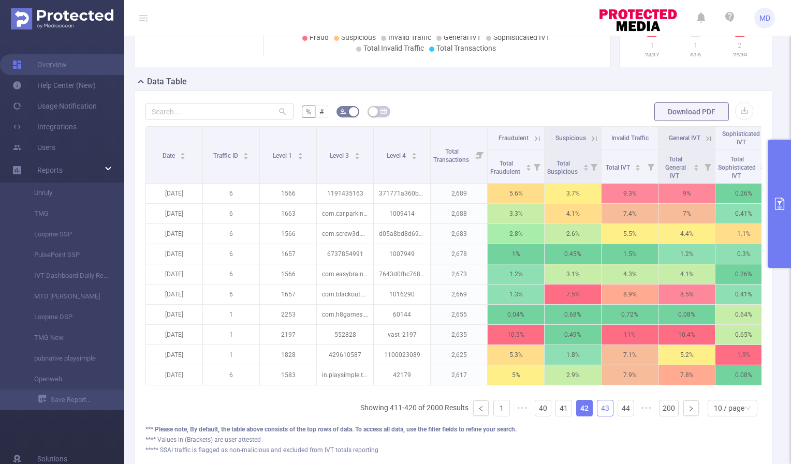
click at [597, 414] on link "43" at bounding box center [605, 408] width 16 height 16
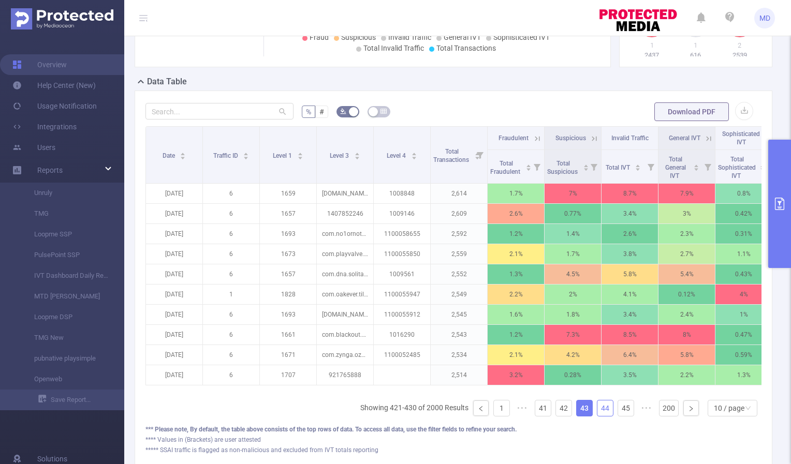
click at [597, 415] on link "44" at bounding box center [605, 408] width 16 height 16
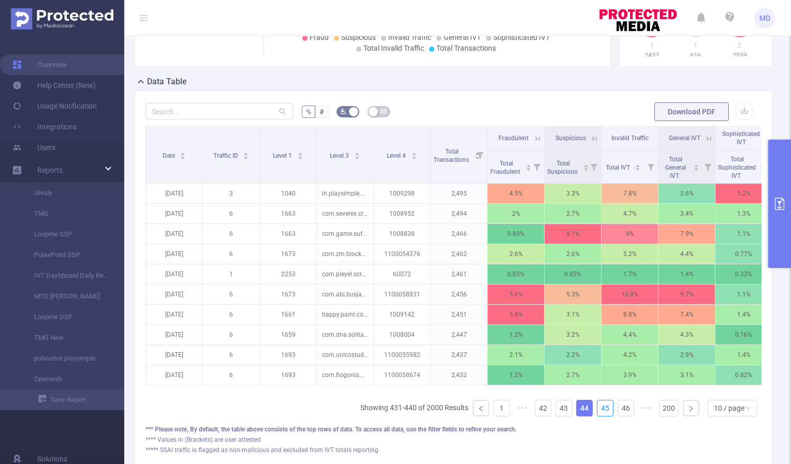
click at [597, 415] on link "45" at bounding box center [605, 408] width 16 height 16
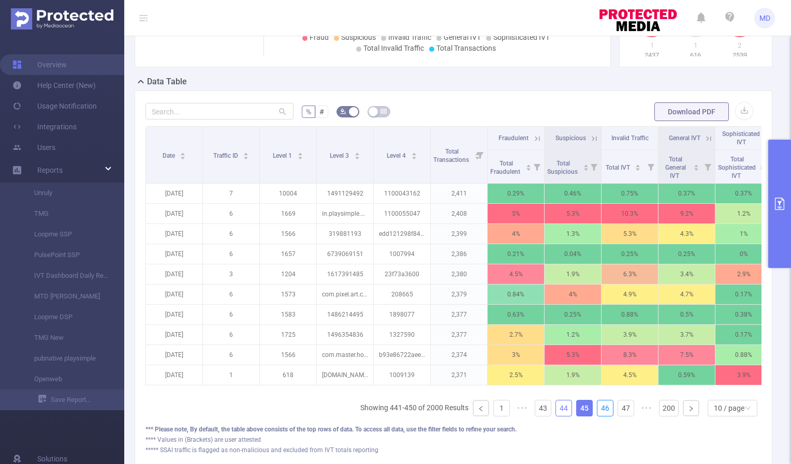
click at [597, 415] on link "46" at bounding box center [605, 408] width 16 height 16
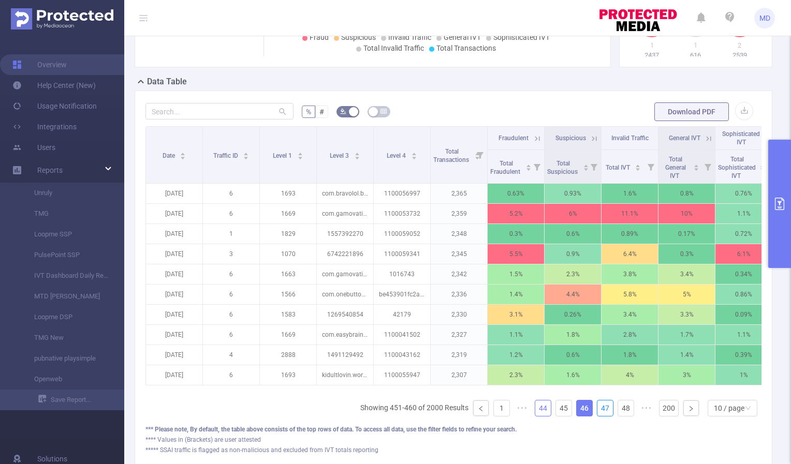
click at [597, 415] on link "47" at bounding box center [605, 408] width 16 height 16
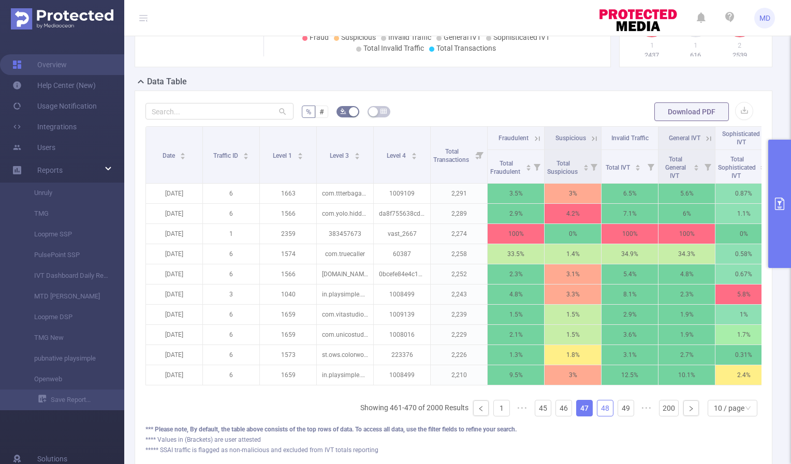
click at [597, 414] on link "48" at bounding box center [605, 408] width 16 height 16
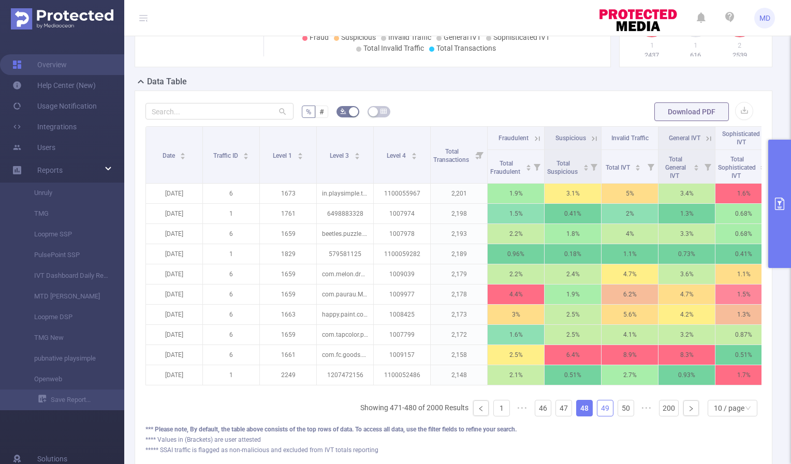
click at [597, 416] on link "49" at bounding box center [605, 408] width 16 height 16
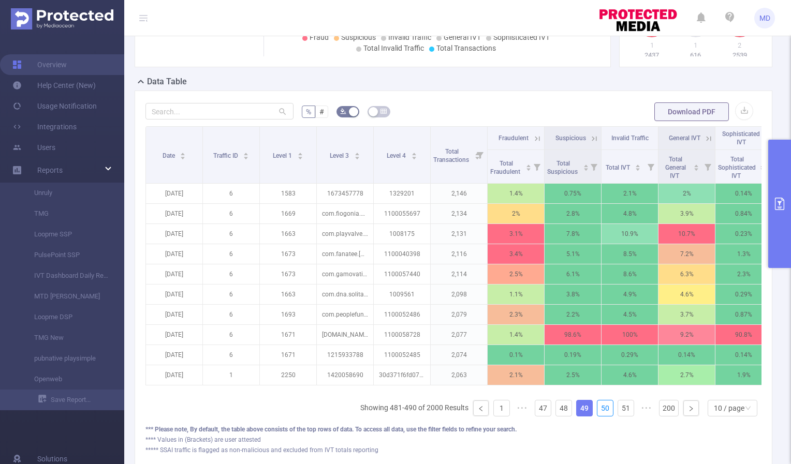
click at [597, 416] on link "50" at bounding box center [605, 408] width 16 height 16
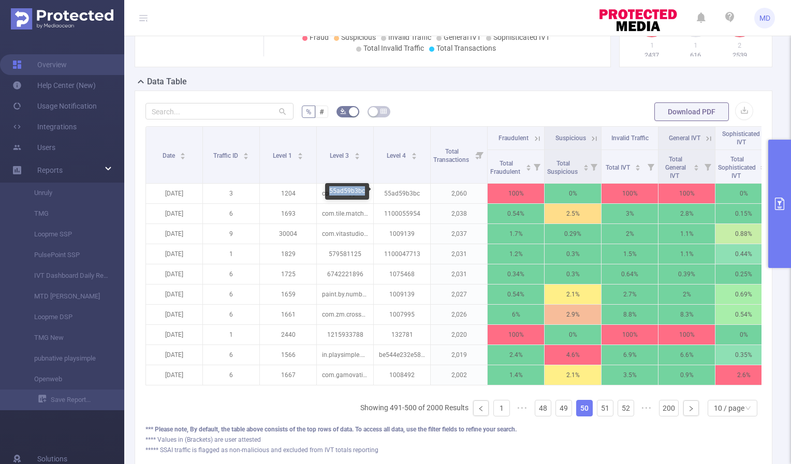
drag, startPoint x: 330, startPoint y: 190, endPoint x: 363, endPoint y: 191, distance: 33.2
click at [363, 191] on div "55ad59b3bc" at bounding box center [347, 191] width 44 height 17
copy div "55ad59b3bc"
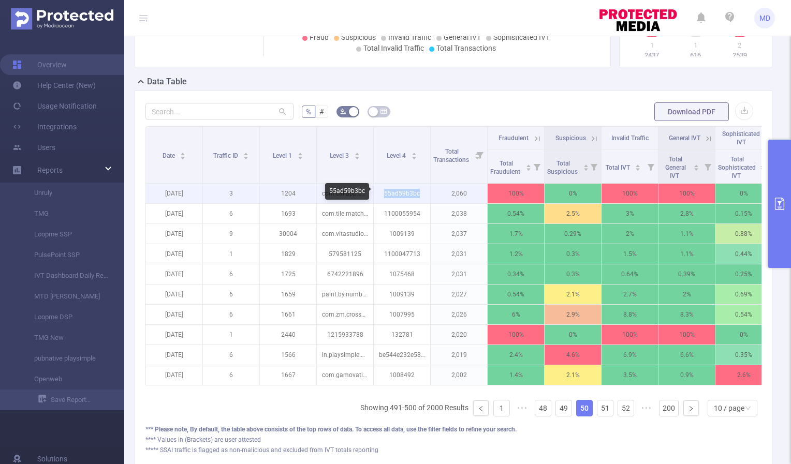
drag, startPoint x: 385, startPoint y: 192, endPoint x: 420, endPoint y: 196, distance: 34.3
click at [420, 196] on p "55ad59b3bc" at bounding box center [402, 194] width 56 height 20
copy p "55ad59b3bc"
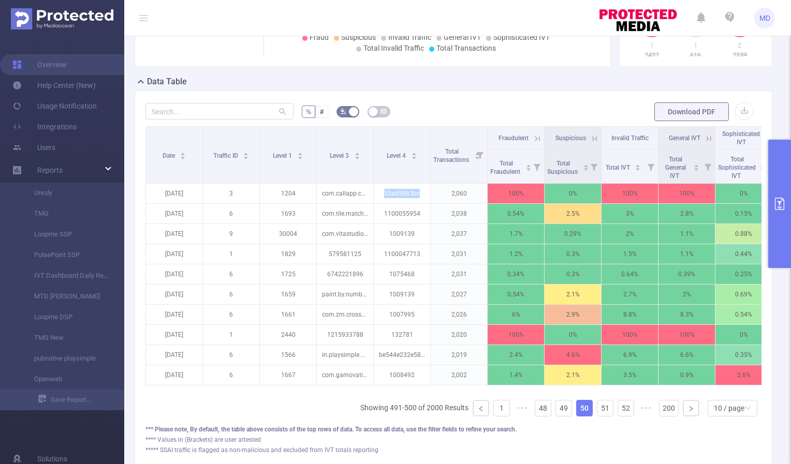
click at [782, 209] on icon "primary" at bounding box center [779, 204] width 12 height 12
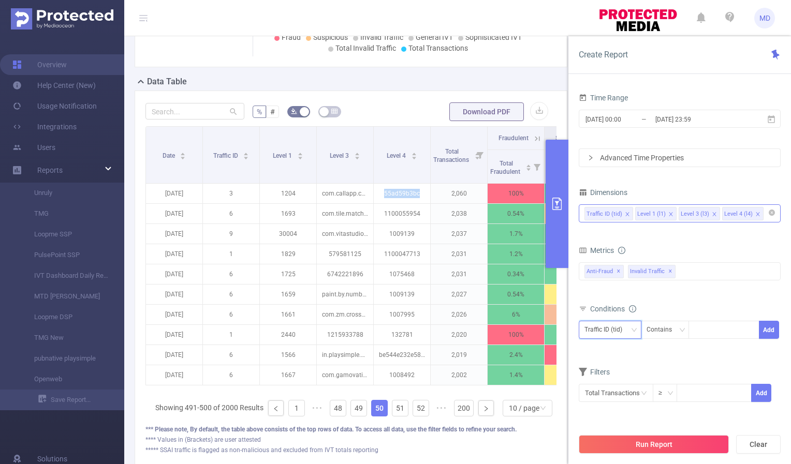
click at [631, 324] on div "Traffic ID (tid)" at bounding box center [609, 329] width 51 height 17
click at [615, 398] on li "Level 4 (l4)" at bounding box center [609, 401] width 63 height 17
click at [706, 331] on div at bounding box center [724, 329] width 60 height 17
paste input "55ad59b3bc"
type input "55ad59b3bc"
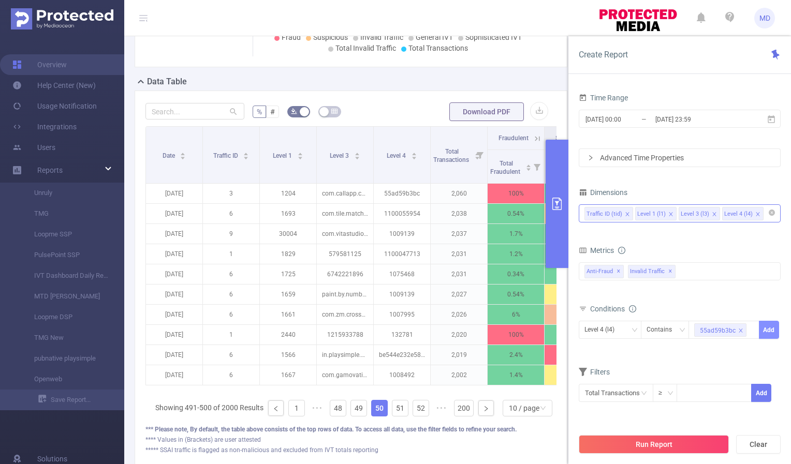
click at [768, 325] on button "Add" at bounding box center [769, 330] width 20 height 18
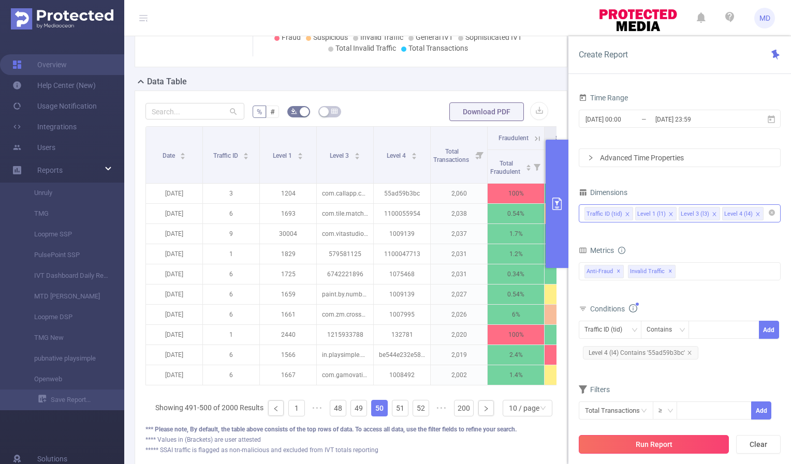
click at [616, 448] on button "Run Report" at bounding box center [653, 444] width 150 height 19
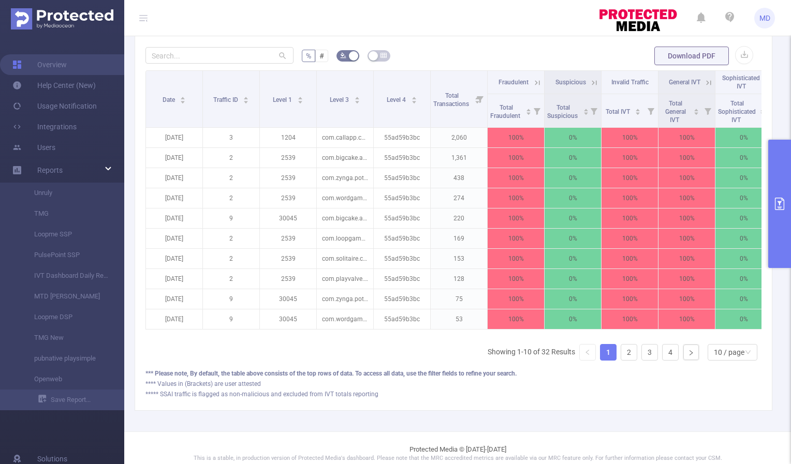
scroll to position [286, 0]
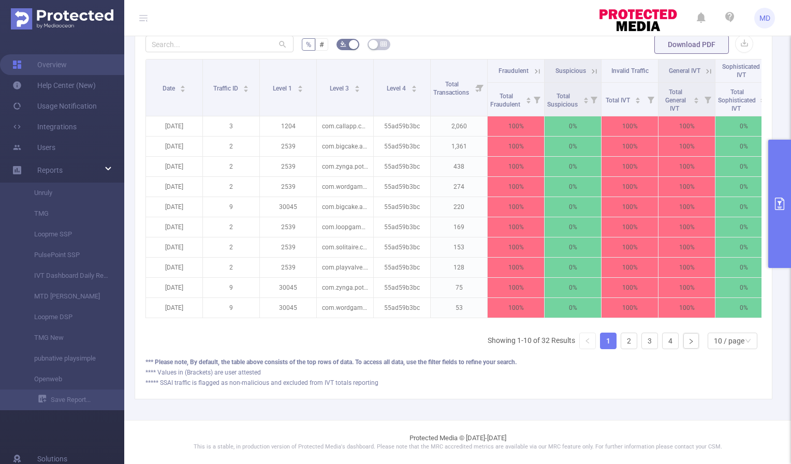
click at [775, 200] on icon "primary" at bounding box center [779, 204] width 9 height 12
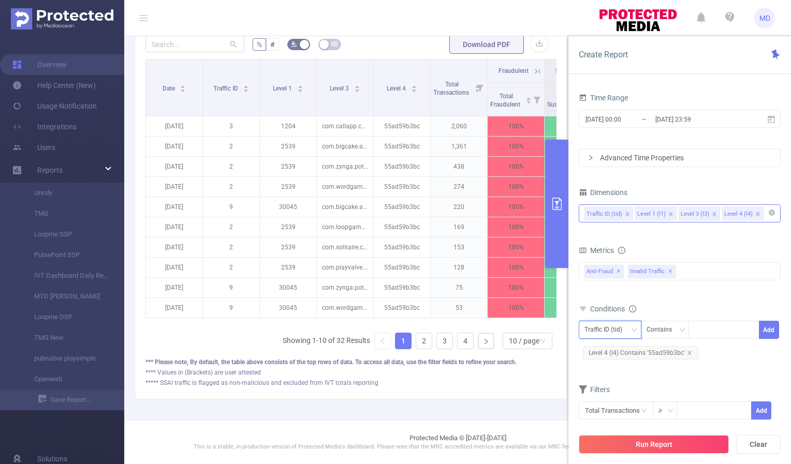
click at [636, 330] on icon "icon: down" at bounding box center [634, 330] width 6 height 6
click at [728, 331] on div at bounding box center [724, 329] width 60 height 17
type input "3"
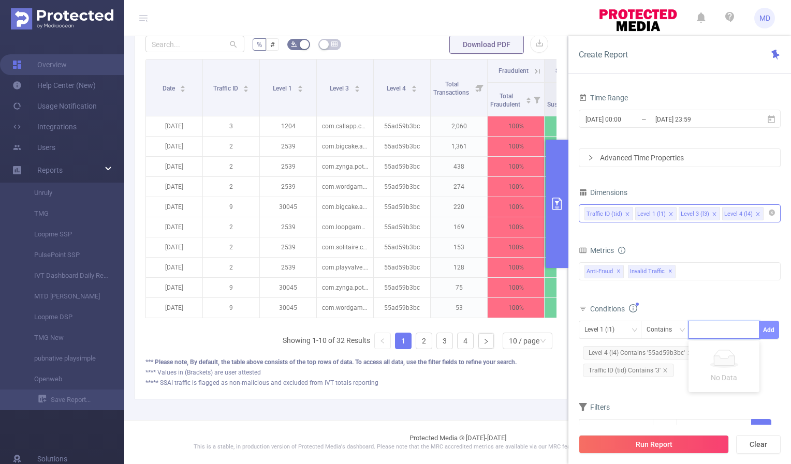
click at [770, 330] on button "Add" at bounding box center [769, 330] width 20 height 18
click at [761, 370] on icon "icon: close" at bounding box center [762, 370] width 4 height 4
click at [648, 448] on button "Run Report" at bounding box center [653, 444] width 150 height 19
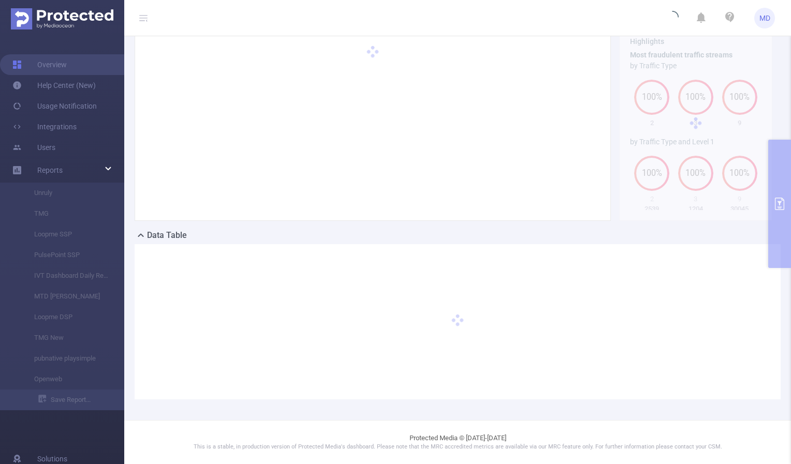
scroll to position [57, 0]
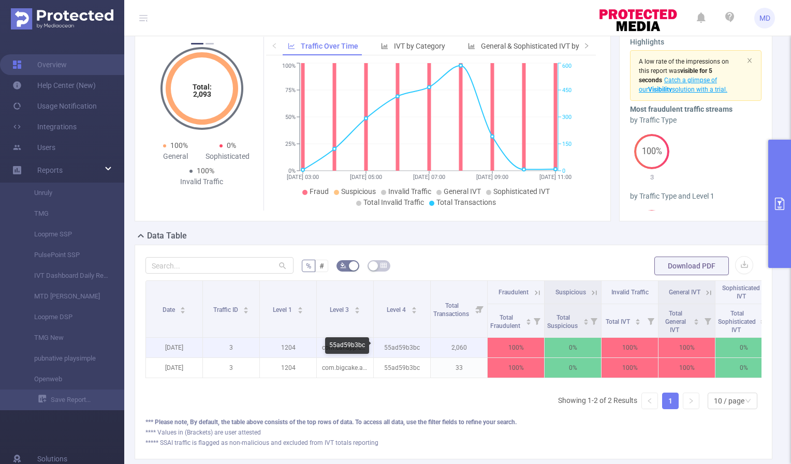
click at [385, 346] on p "55ad59b3bc" at bounding box center [402, 348] width 56 height 20
drag, startPoint x: 384, startPoint y: 346, endPoint x: 420, endPoint y: 346, distance: 35.7
click at [420, 346] on p "55ad59b3bc" at bounding box center [402, 348] width 56 height 20
copy p "55ad59b3bc"
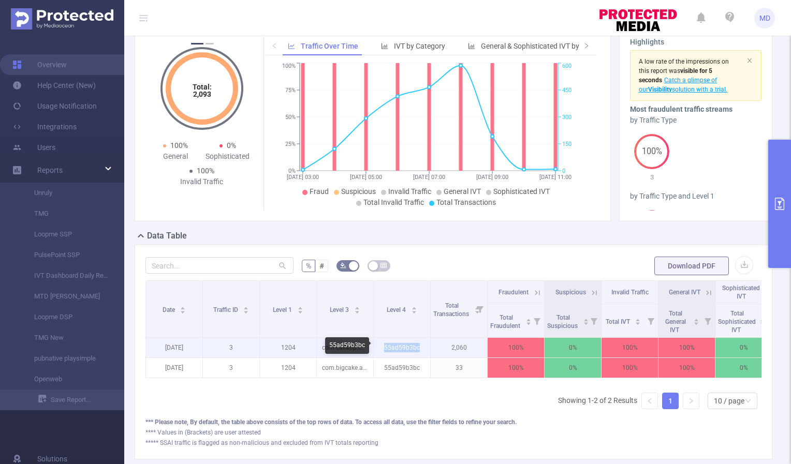
click at [421, 348] on p "55ad59b3bc" at bounding box center [402, 348] width 56 height 20
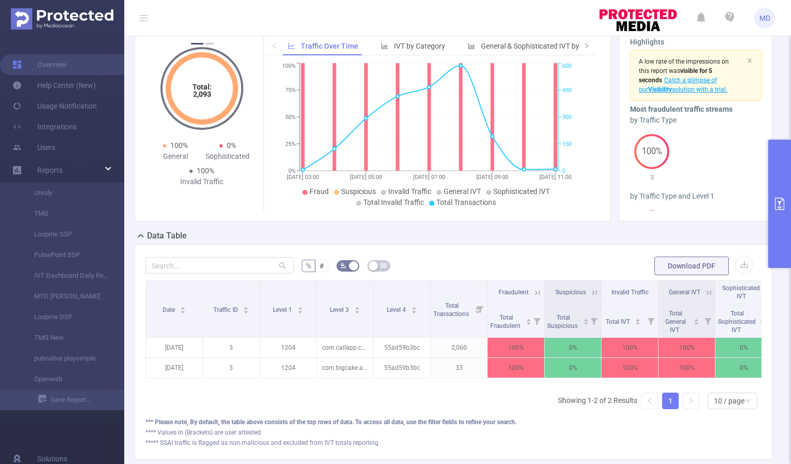
click at [776, 193] on button "primary" at bounding box center [779, 204] width 23 height 128
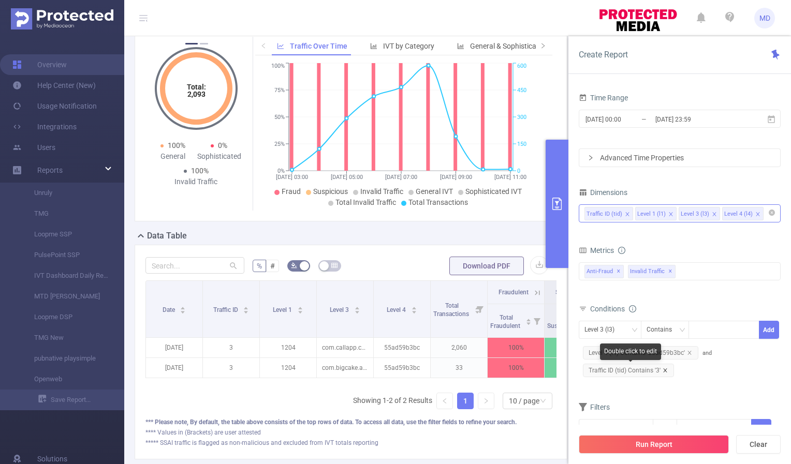
click at [664, 368] on icon "icon: close" at bounding box center [664, 370] width 5 height 5
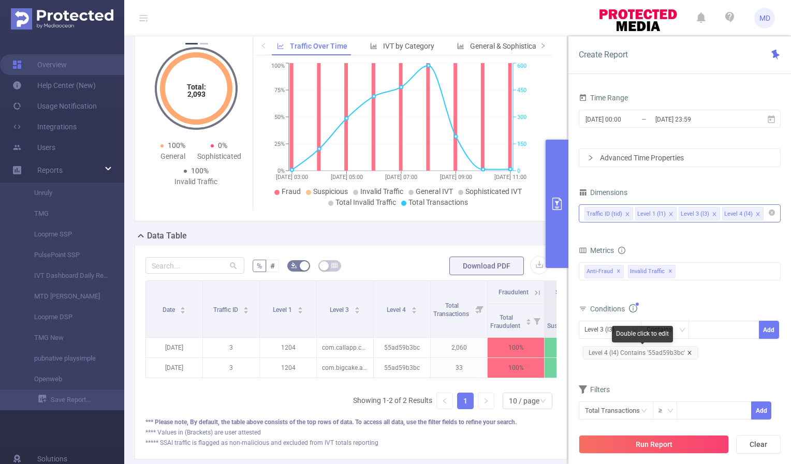
click at [687, 351] on icon "icon: close" at bounding box center [689, 353] width 4 height 4
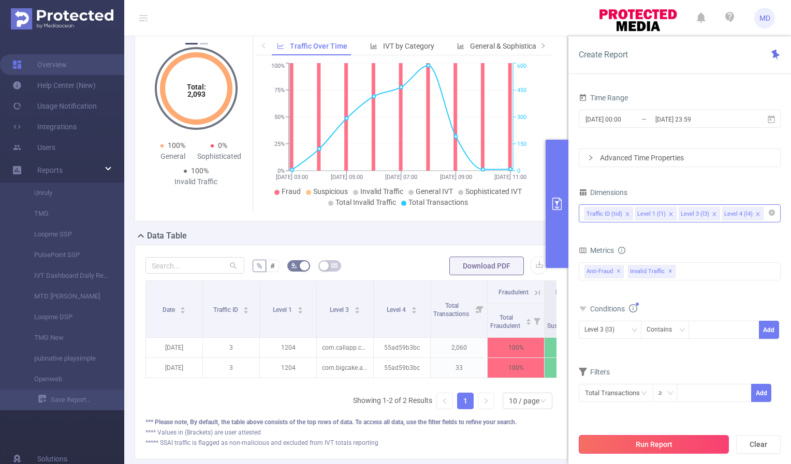
click at [661, 447] on button "Run Report" at bounding box center [653, 444] width 150 height 19
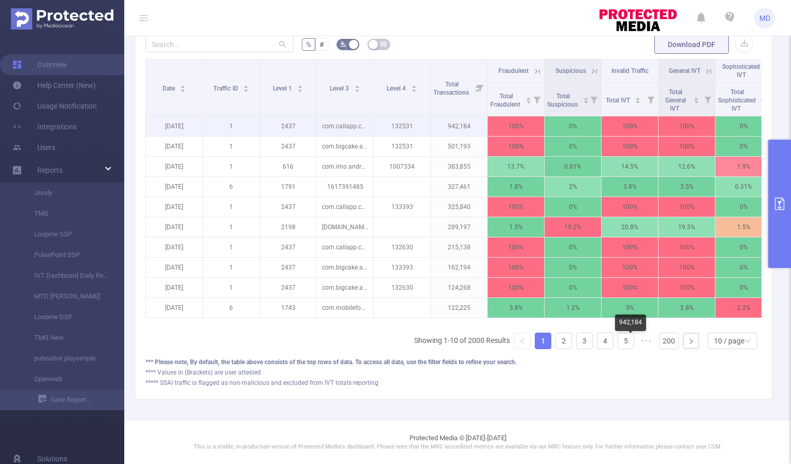
scroll to position [286, 0]
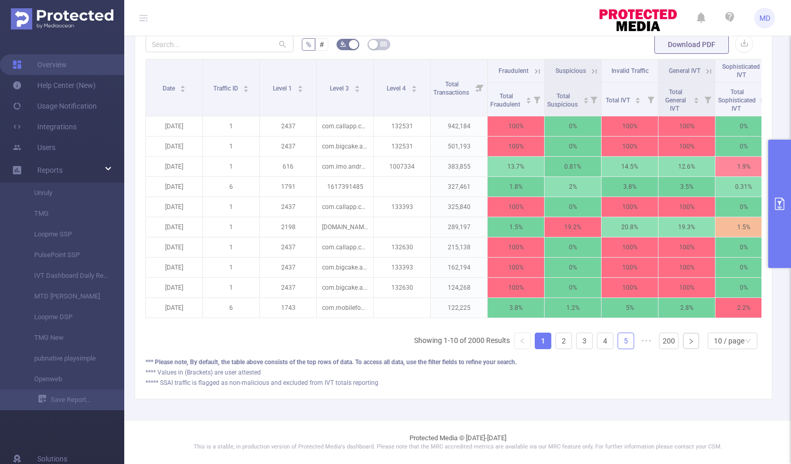
click at [620, 344] on link "5" at bounding box center [626, 341] width 16 height 16
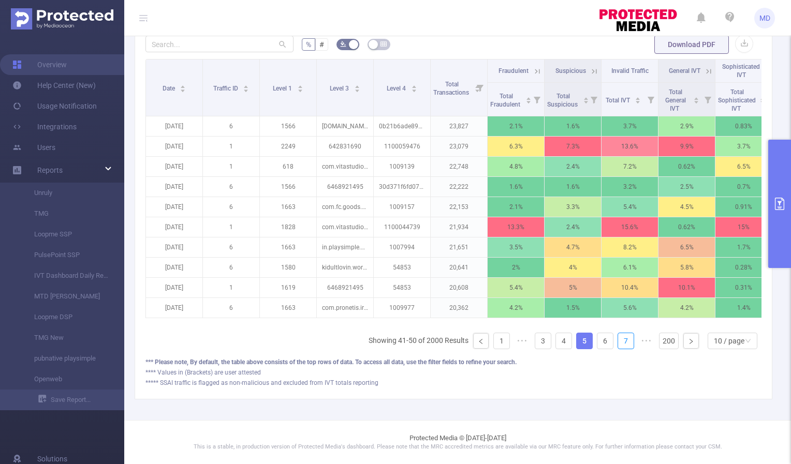
click at [620, 344] on link "7" at bounding box center [626, 341] width 16 height 16
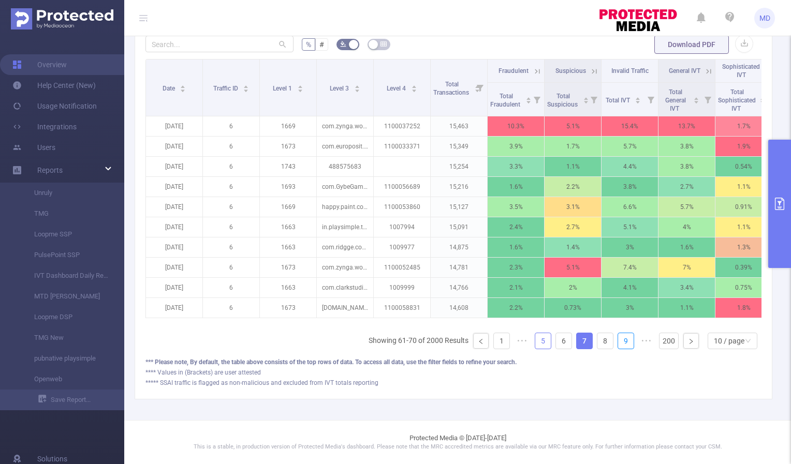
click at [620, 344] on link "9" at bounding box center [626, 341] width 16 height 16
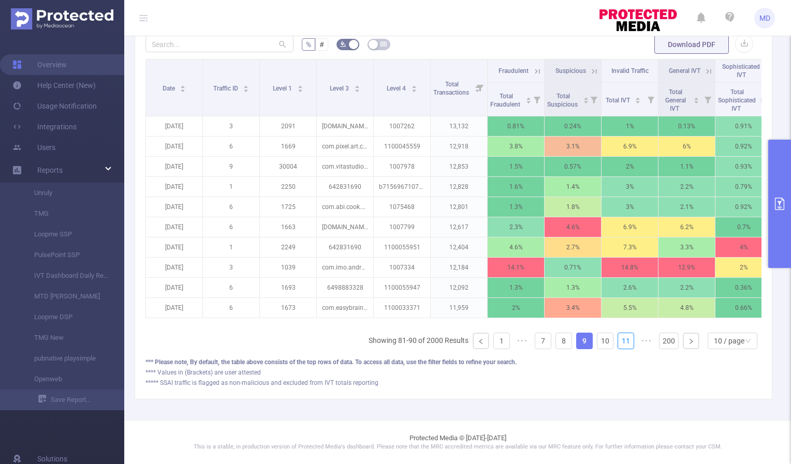
click at [620, 344] on link "11" at bounding box center [626, 341] width 16 height 16
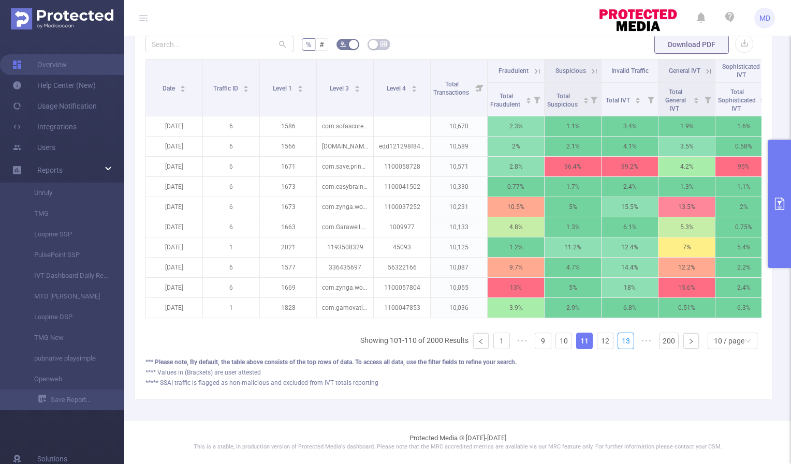
click at [620, 344] on link "13" at bounding box center [626, 341] width 16 height 16
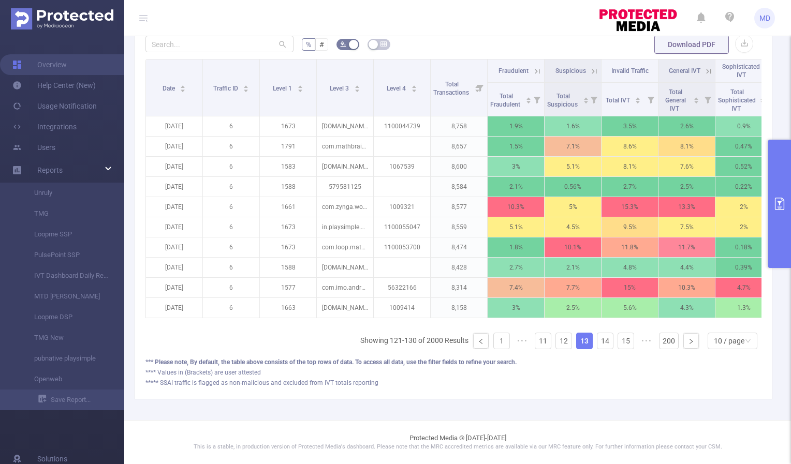
click at [620, 344] on link "15" at bounding box center [626, 341] width 16 height 16
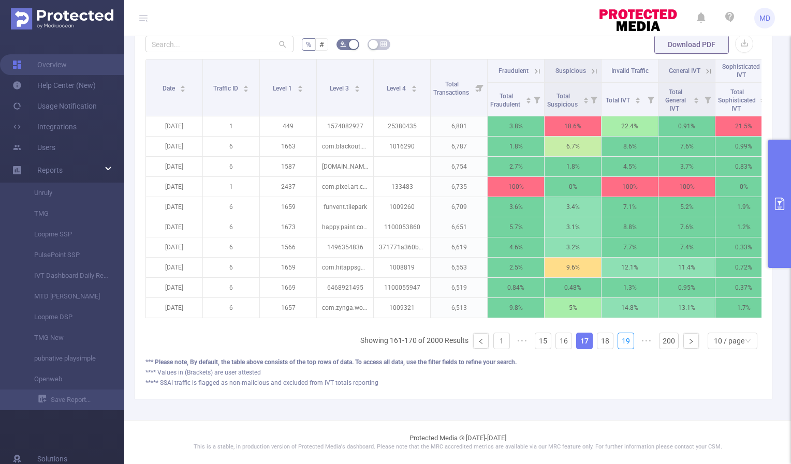
click at [620, 344] on link "19" at bounding box center [626, 341] width 16 height 16
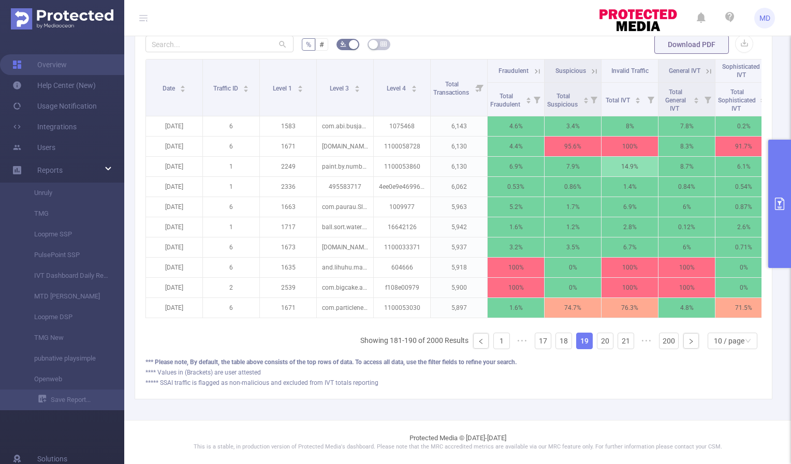
click at [620, 344] on link "21" at bounding box center [626, 341] width 16 height 16
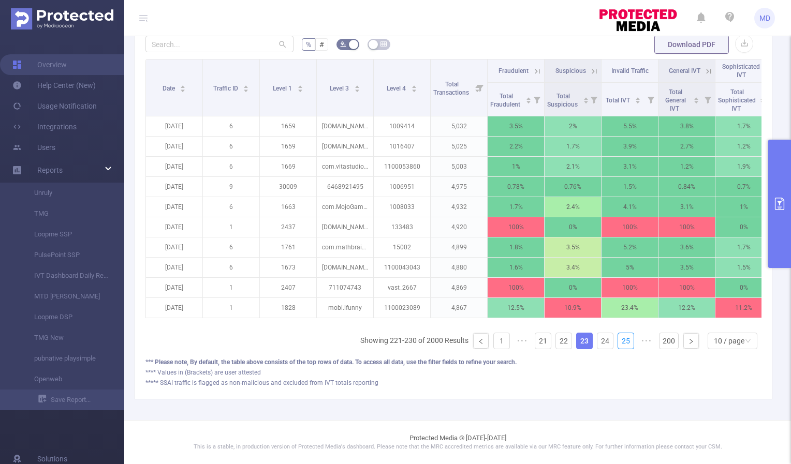
click at [620, 344] on link "25" at bounding box center [626, 341] width 16 height 16
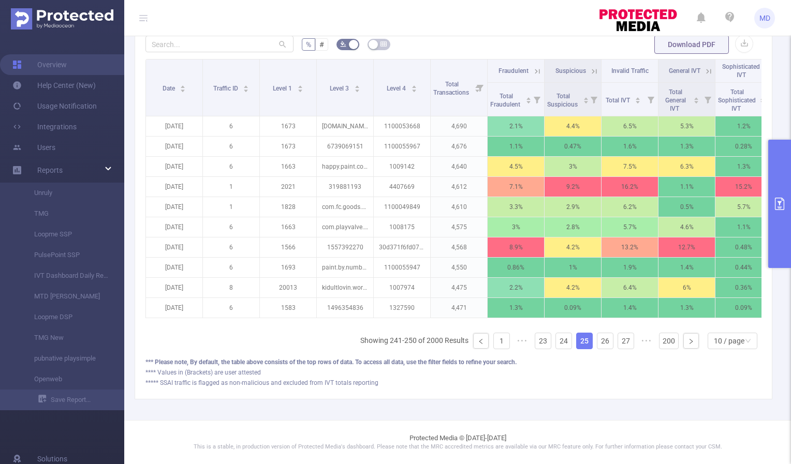
click at [620, 344] on link "27" at bounding box center [626, 341] width 16 height 16
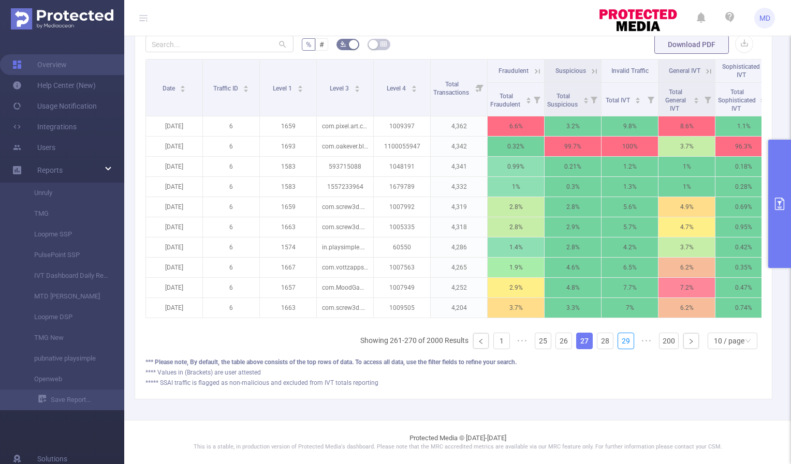
click at [620, 344] on link "29" at bounding box center [626, 341] width 16 height 16
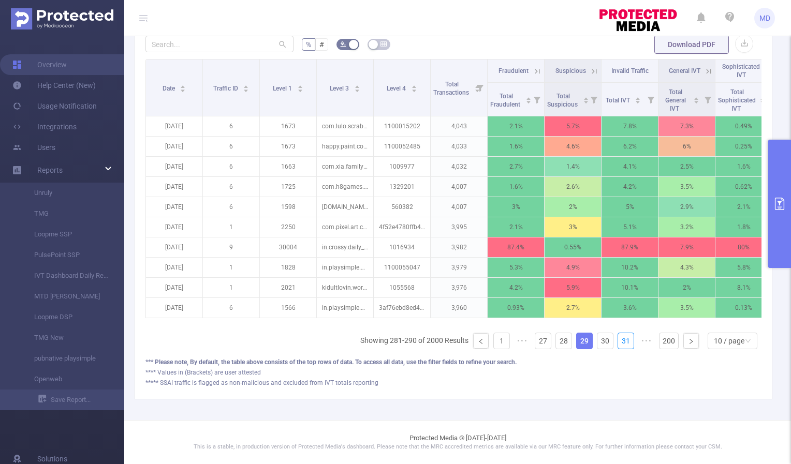
click at [620, 344] on link "31" at bounding box center [626, 341] width 16 height 16
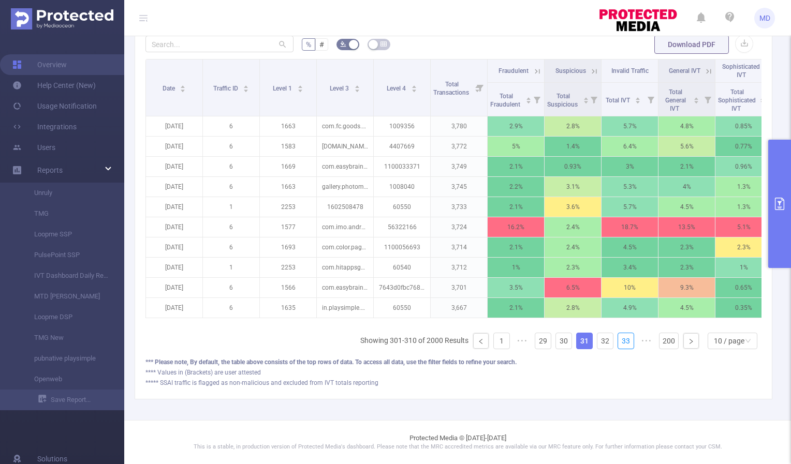
click at [620, 344] on link "33" at bounding box center [626, 341] width 16 height 16
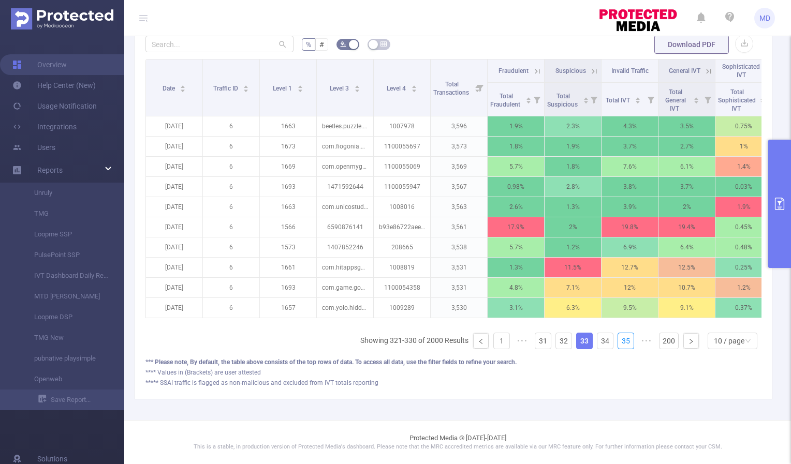
click at [620, 344] on link "35" at bounding box center [626, 341] width 16 height 16
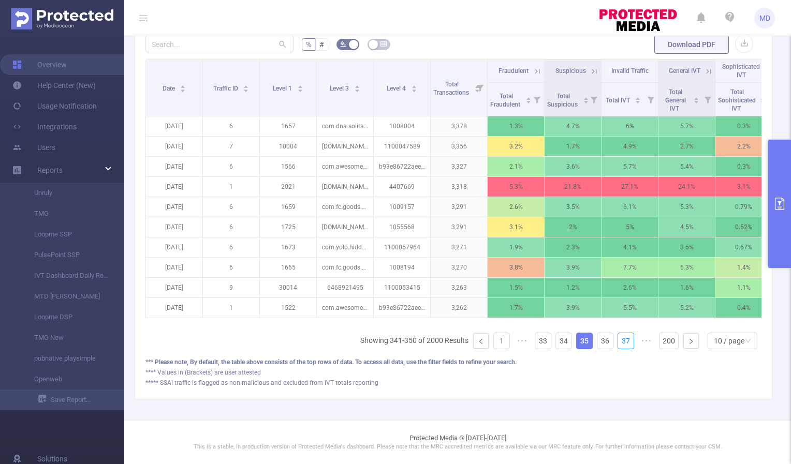
click at [620, 344] on link "37" at bounding box center [626, 341] width 16 height 16
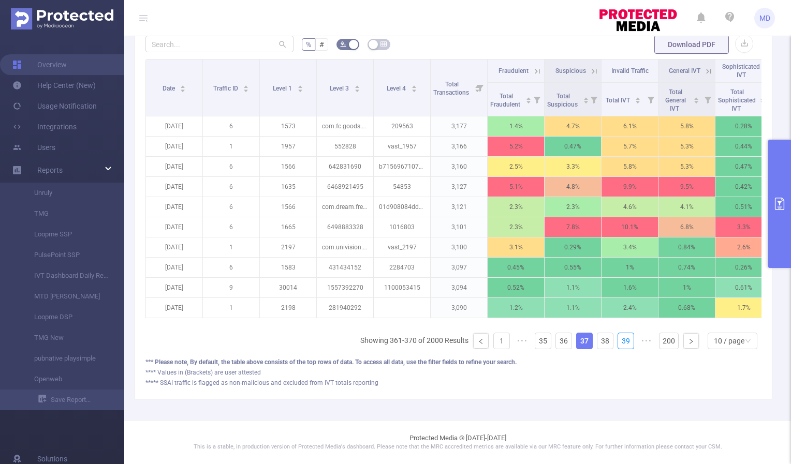
click at [620, 344] on link "39" at bounding box center [626, 341] width 16 height 16
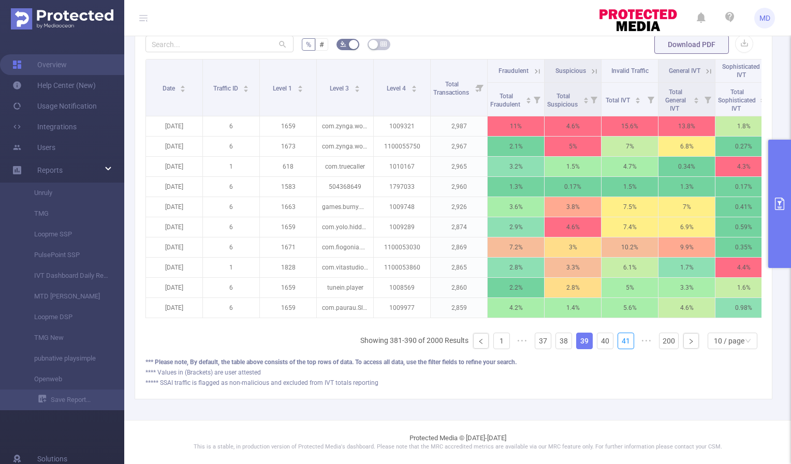
click at [620, 344] on link "41" at bounding box center [626, 341] width 16 height 16
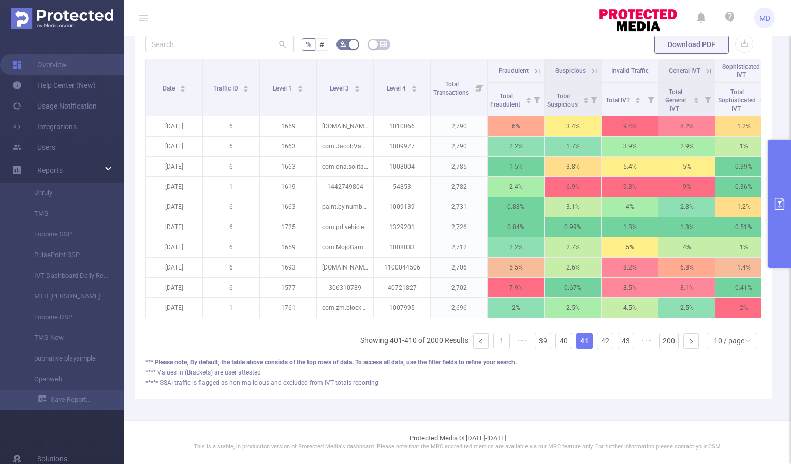
click at [620, 344] on link "43" at bounding box center [626, 341] width 16 height 16
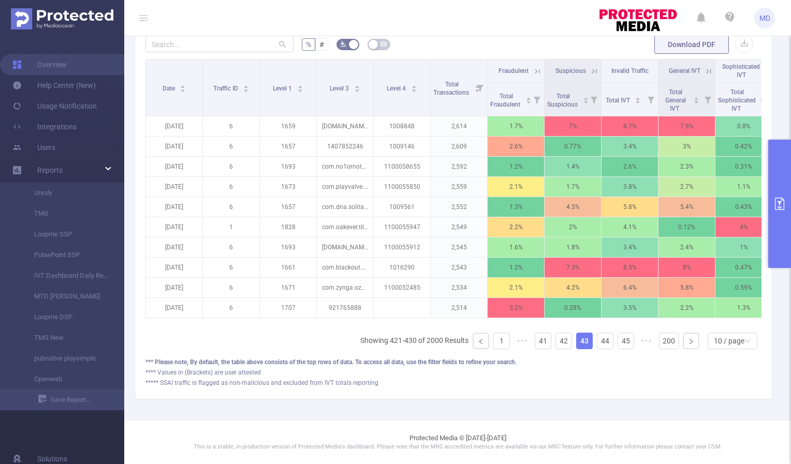
click at [620, 344] on link "45" at bounding box center [626, 341] width 16 height 16
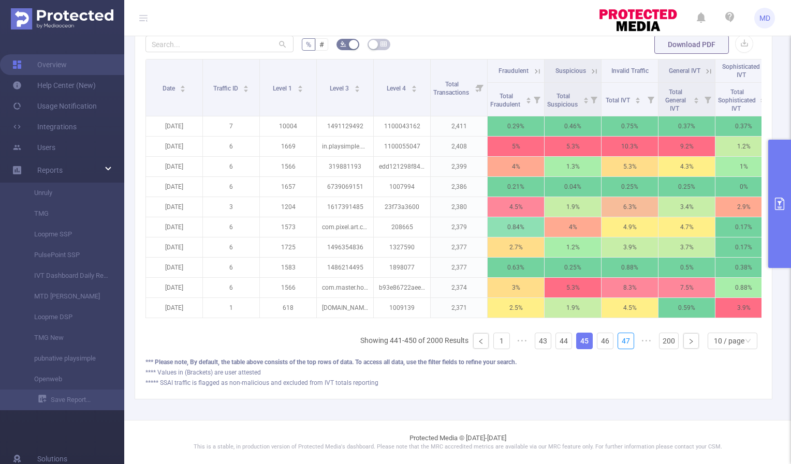
click at [620, 344] on link "47" at bounding box center [626, 341] width 16 height 16
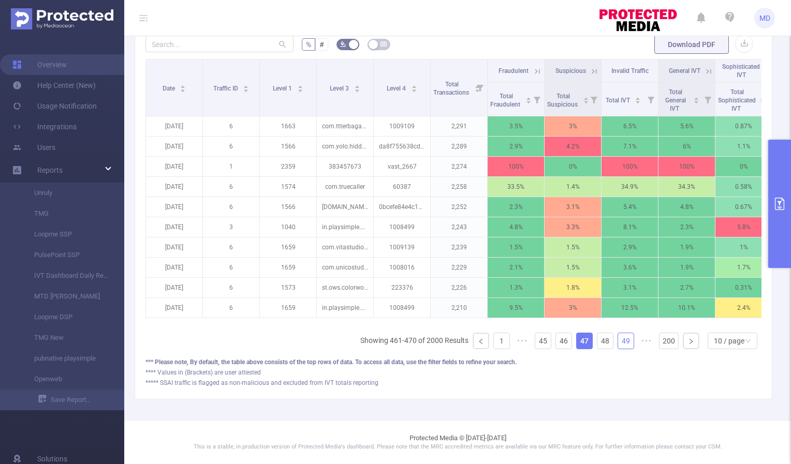
click at [619, 344] on link "49" at bounding box center [626, 341] width 16 height 16
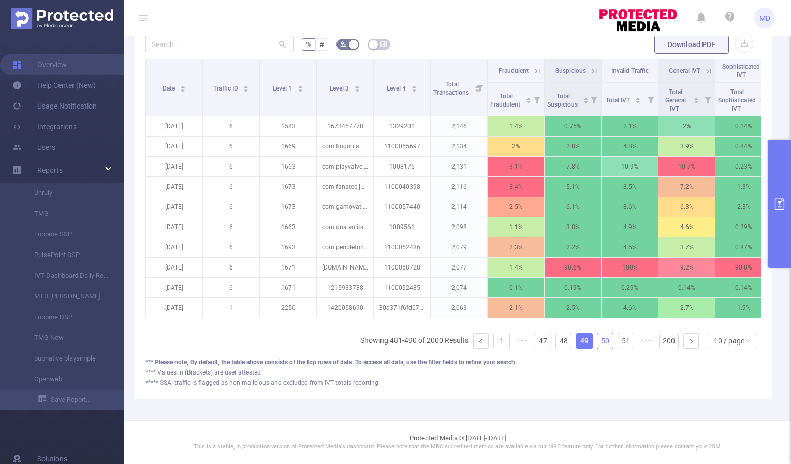
click at [599, 343] on link "50" at bounding box center [605, 341] width 16 height 16
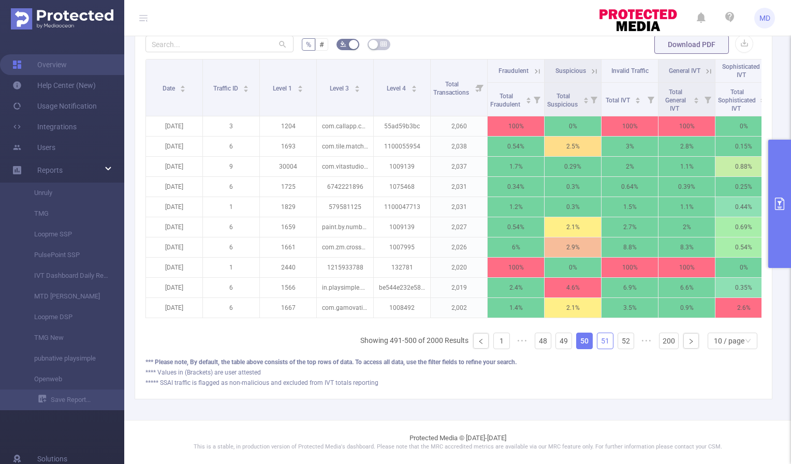
click at [597, 343] on link "51" at bounding box center [605, 341] width 16 height 16
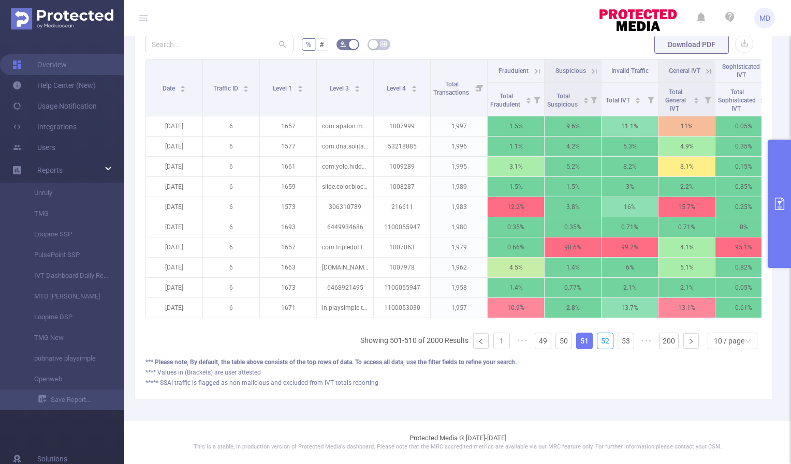
click at [597, 343] on link "52" at bounding box center [605, 341] width 16 height 16
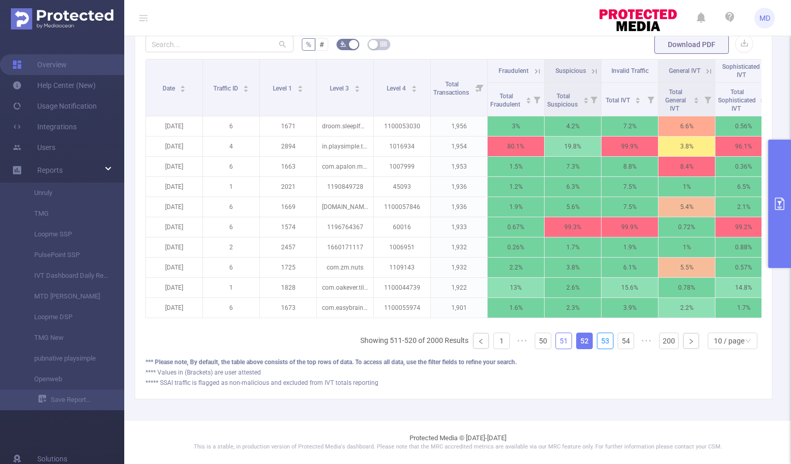
click at [597, 343] on link "53" at bounding box center [605, 341] width 16 height 16
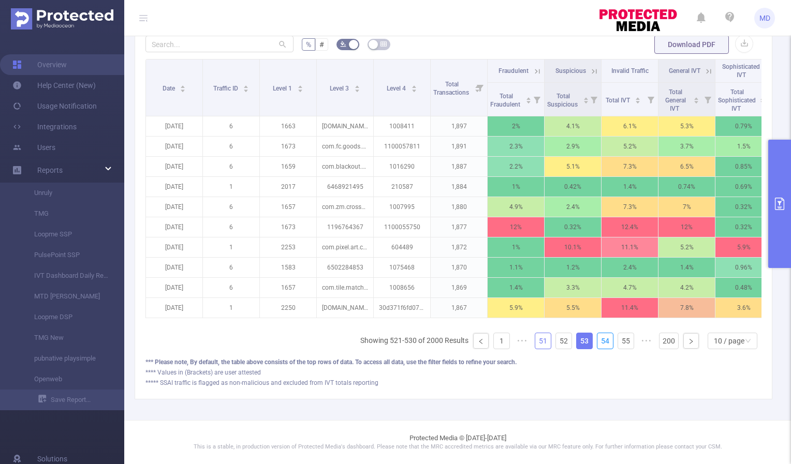
click at [597, 343] on link "54" at bounding box center [605, 341] width 16 height 16
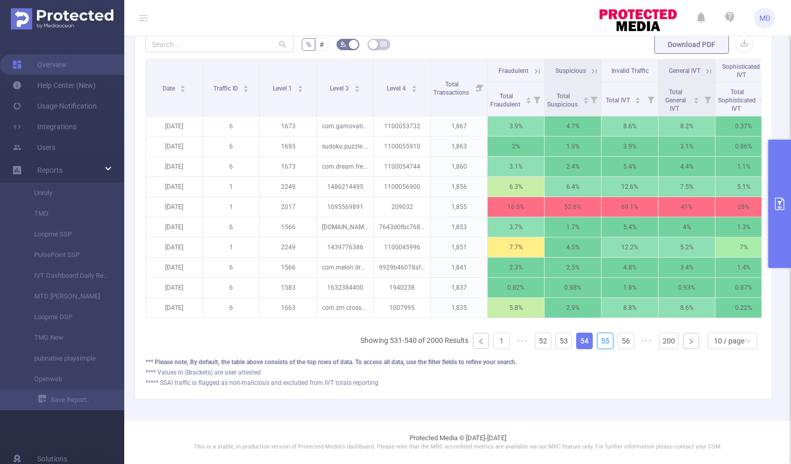
click at [597, 343] on link "55" at bounding box center [605, 341] width 16 height 16
